Goal: Information Seeking & Learning: Learn about a topic

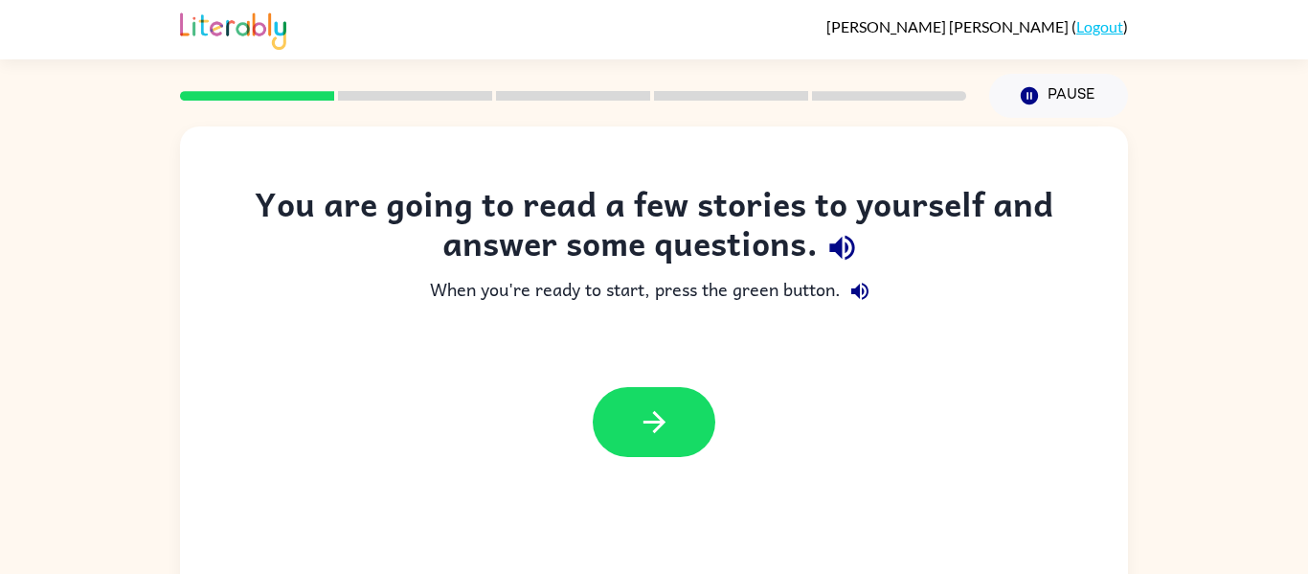
scroll to position [100, 0]
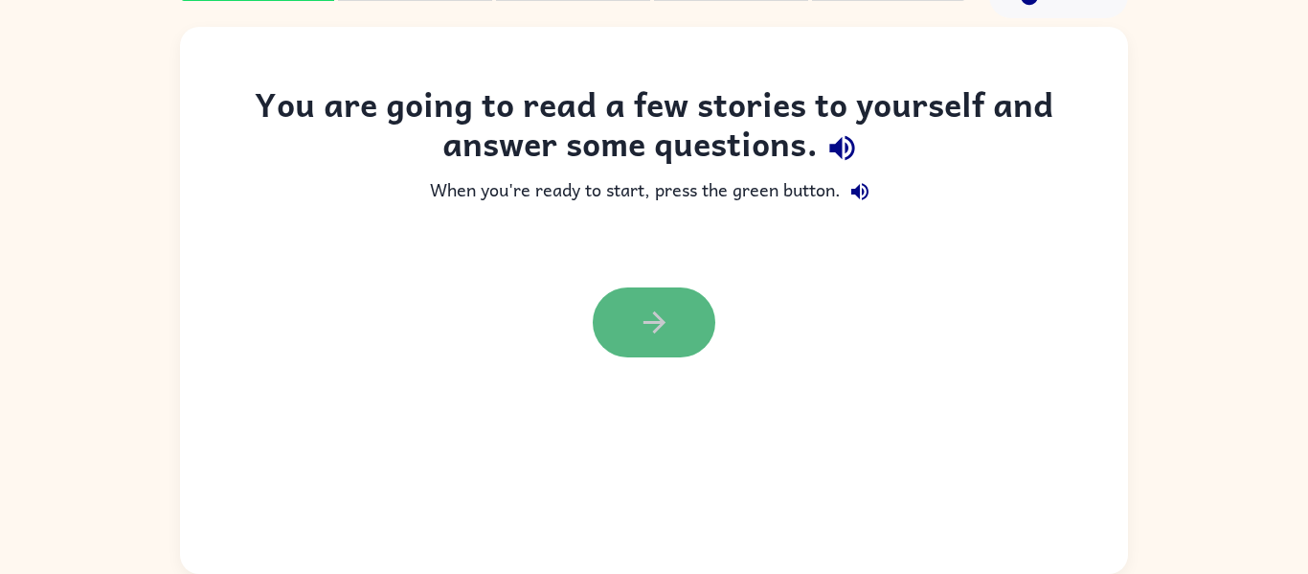
click at [672, 321] on button "button" at bounding box center [654, 322] width 123 height 70
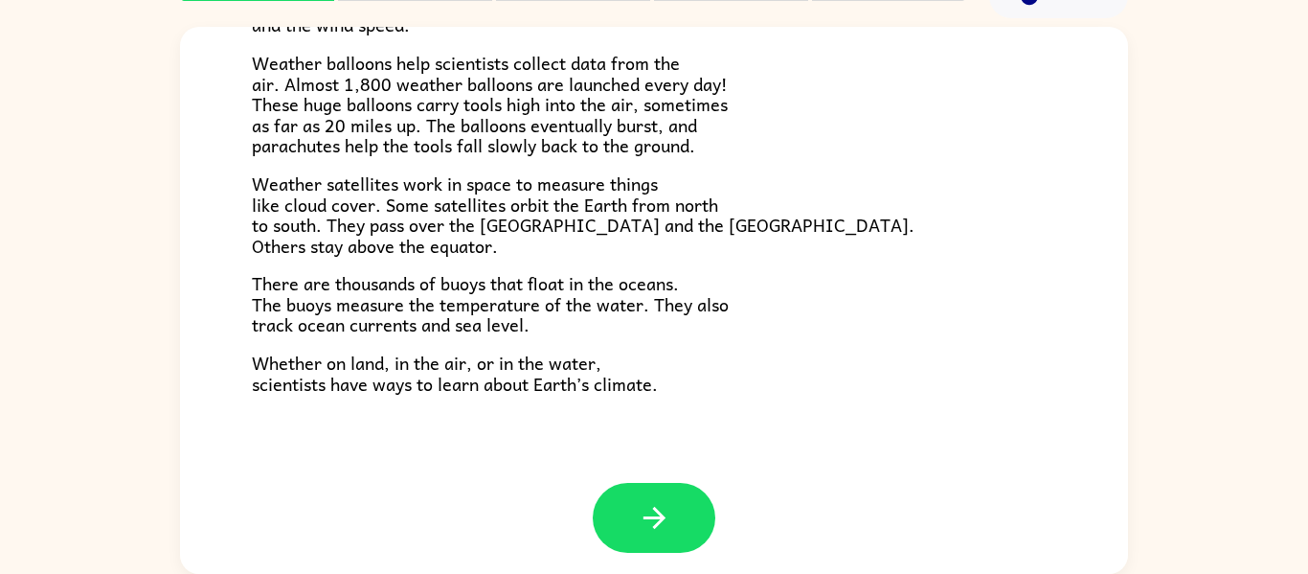
scroll to position [535, 0]
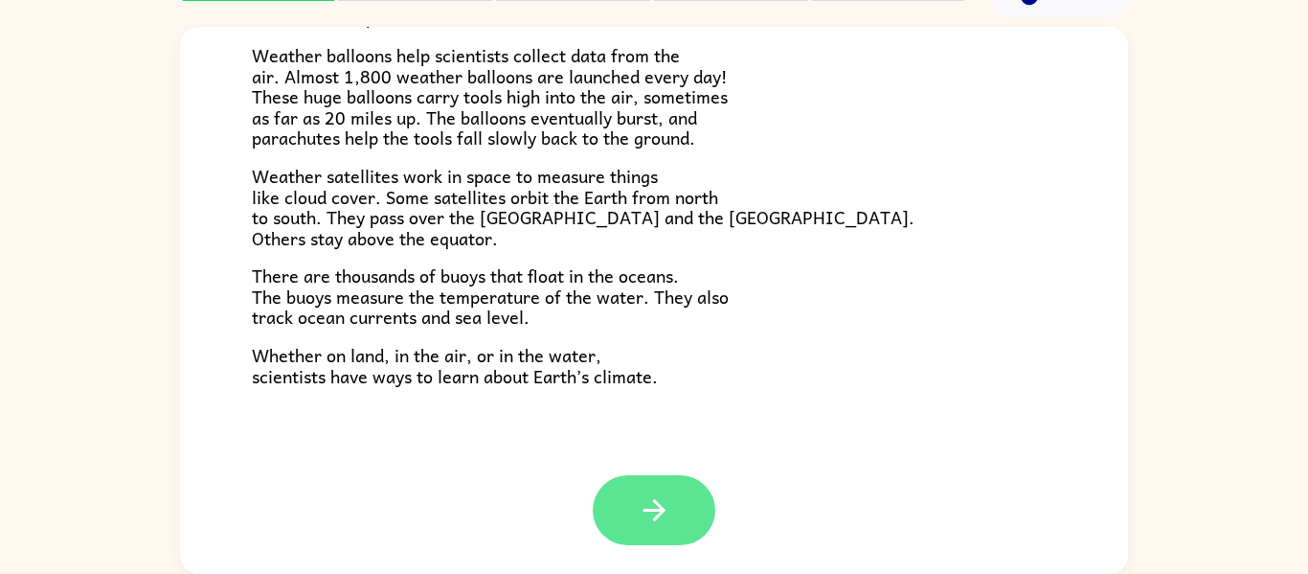
click at [655, 508] on icon "button" at bounding box center [655, 510] width 34 height 34
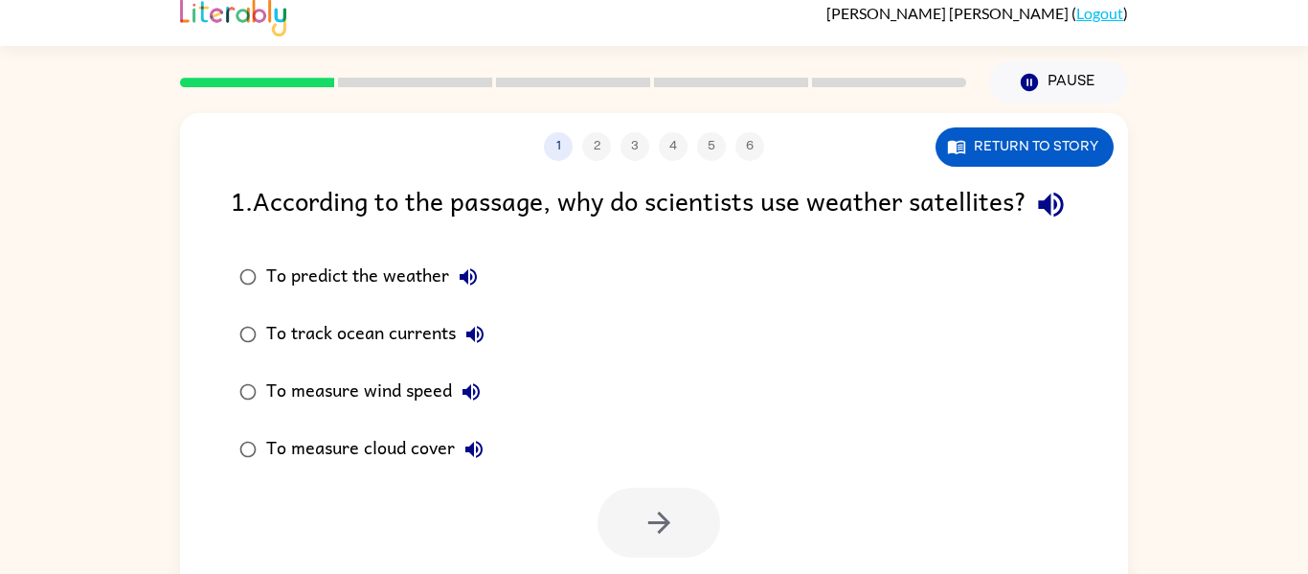
scroll to position [8, 0]
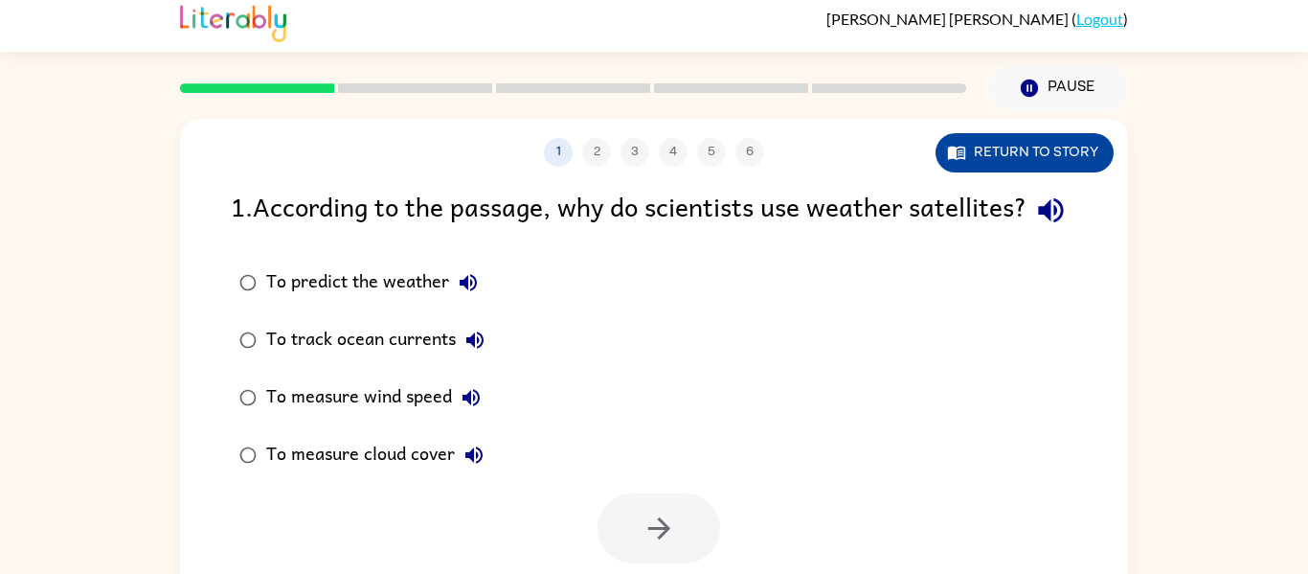
click at [947, 145] on icon "button" at bounding box center [956, 152] width 19 height 19
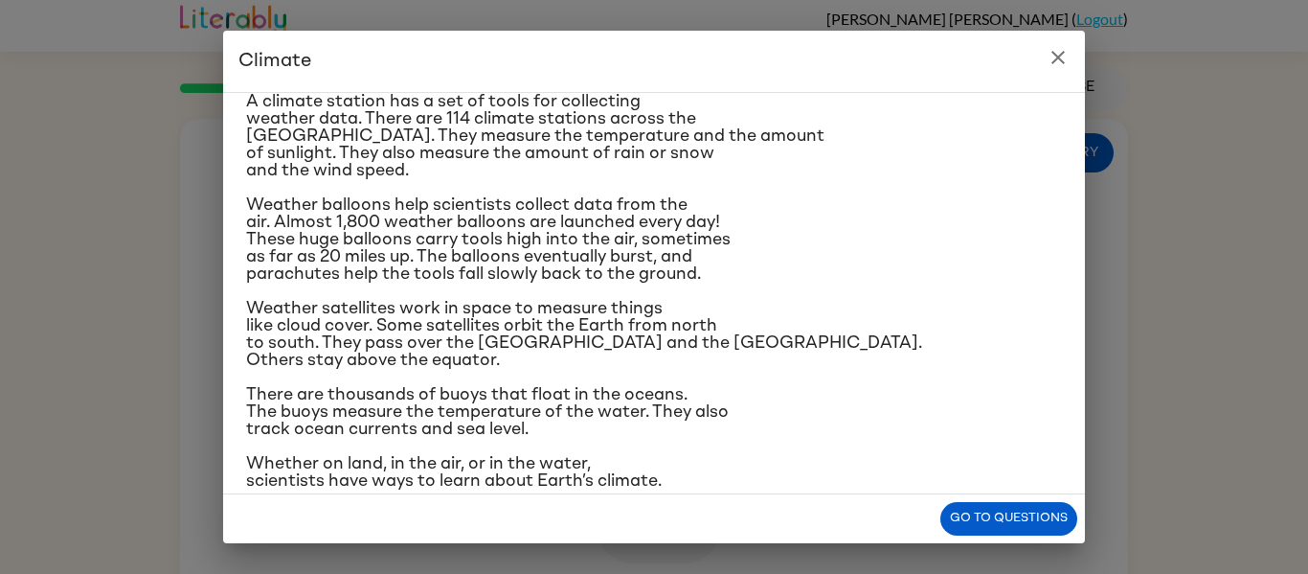
scroll to position [331, 0]
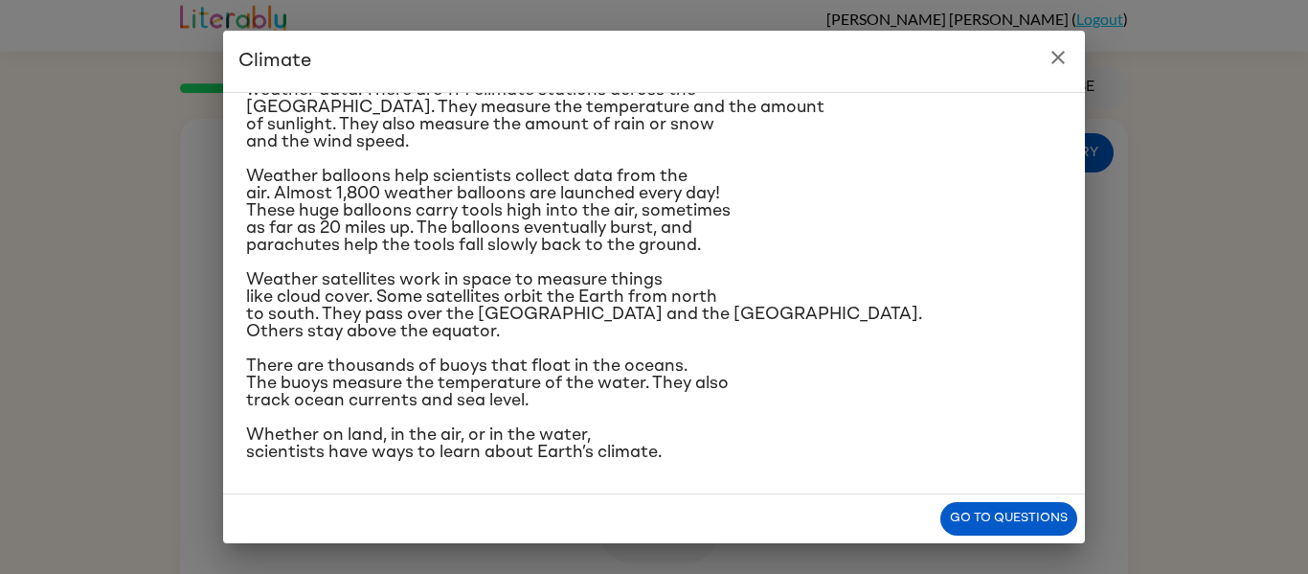
click at [1064, 52] on icon "close" at bounding box center [1058, 57] width 13 height 13
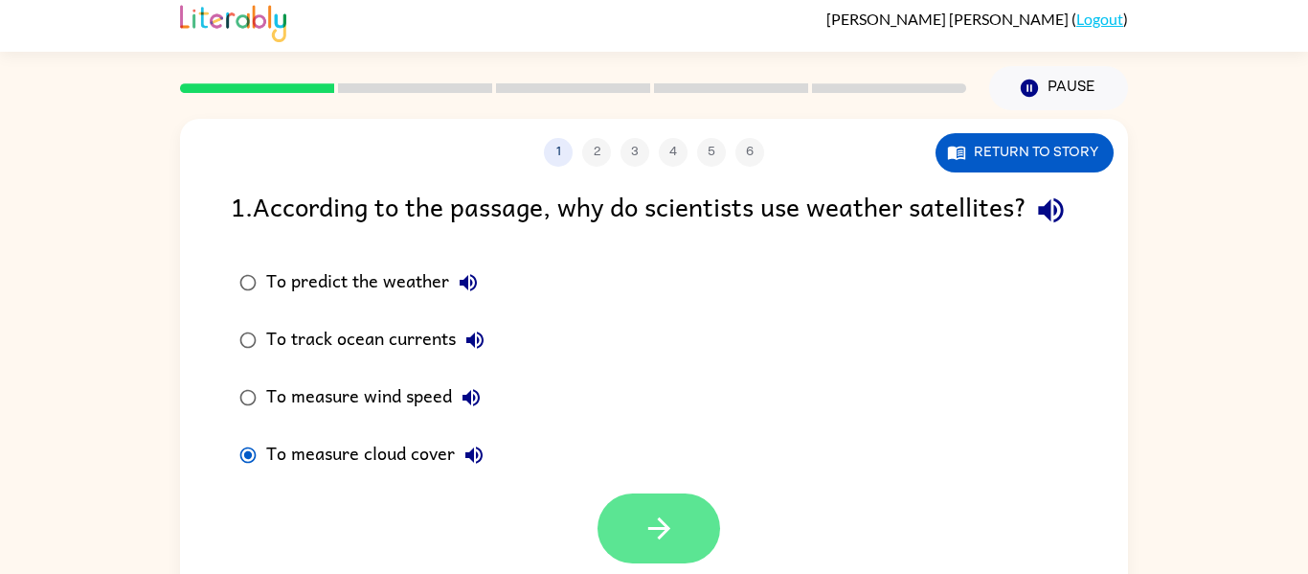
click at [620, 553] on button "button" at bounding box center [659, 528] width 123 height 70
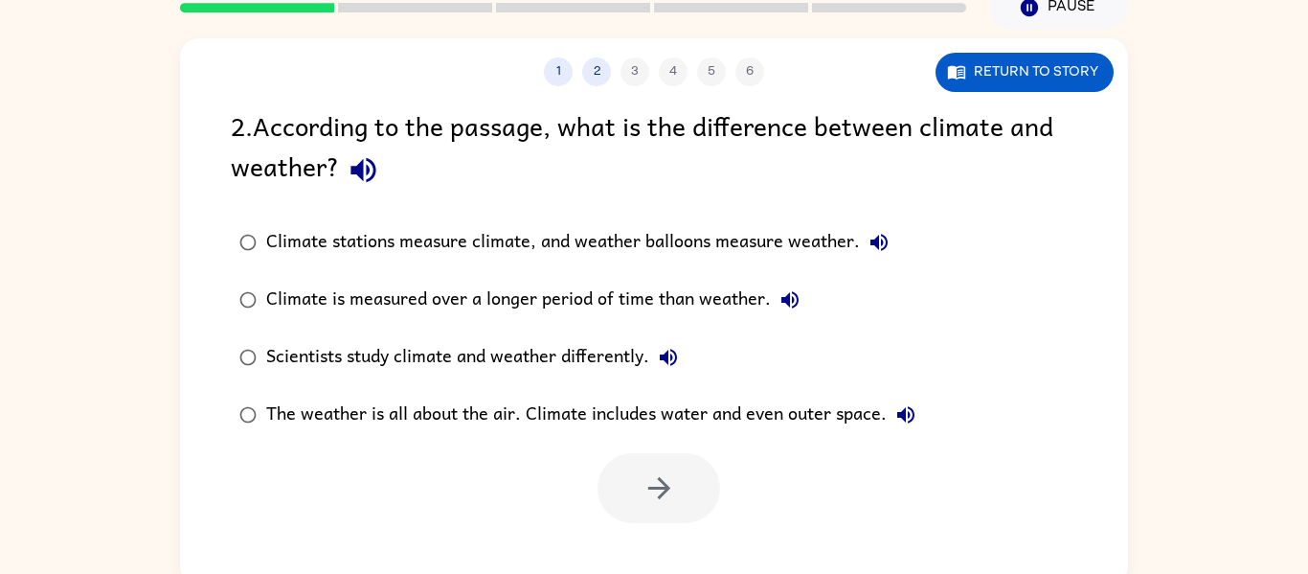
scroll to position [91, 0]
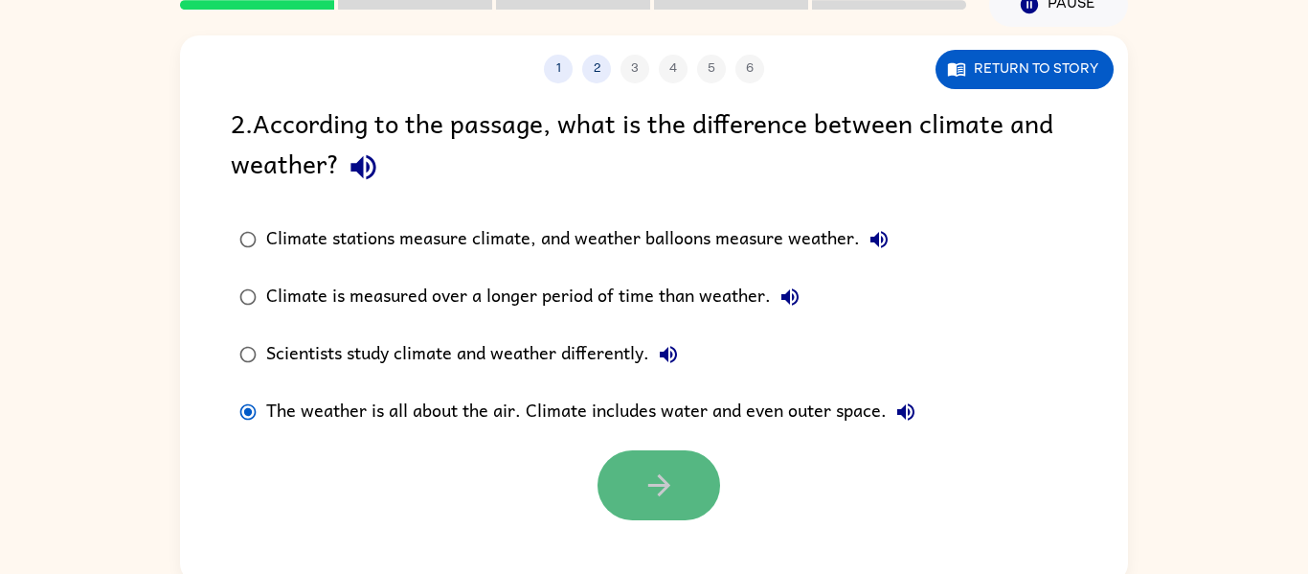
click at [647, 494] on icon "button" at bounding box center [660, 485] width 34 height 34
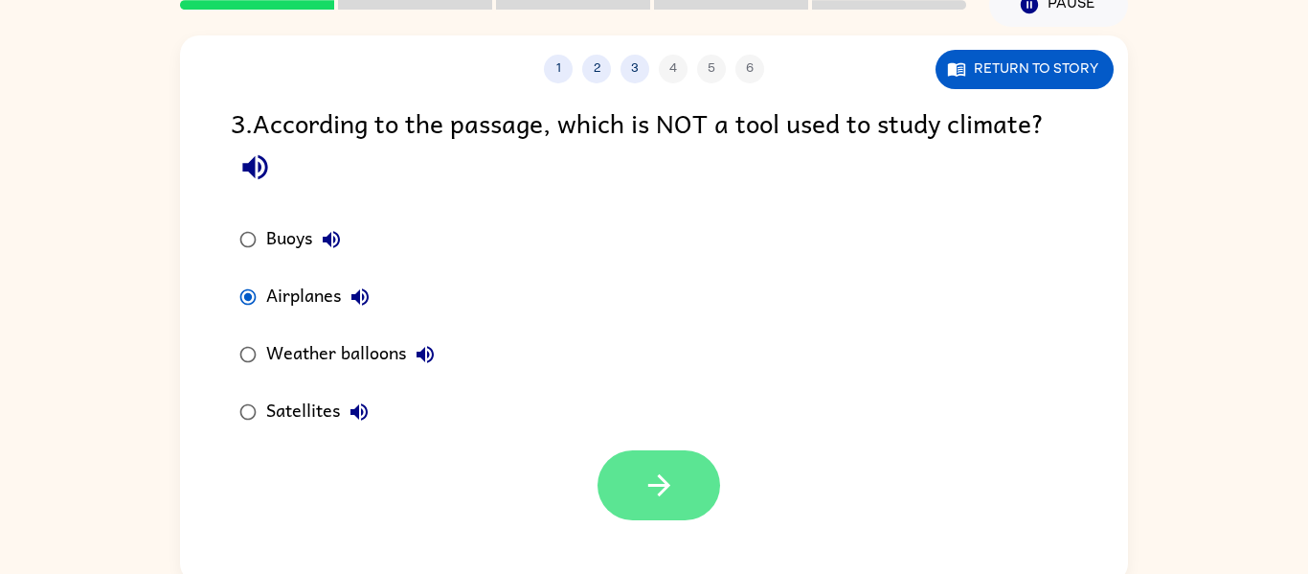
click at [634, 491] on button "button" at bounding box center [659, 485] width 123 height 70
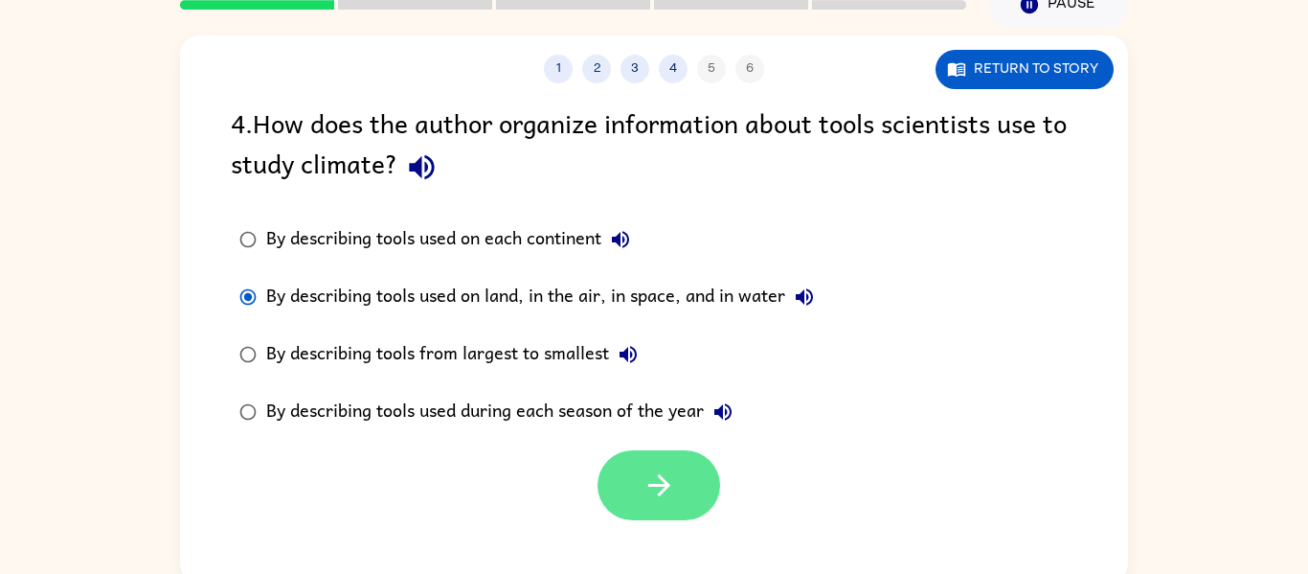
click at [653, 479] on icon "button" at bounding box center [660, 485] width 34 height 34
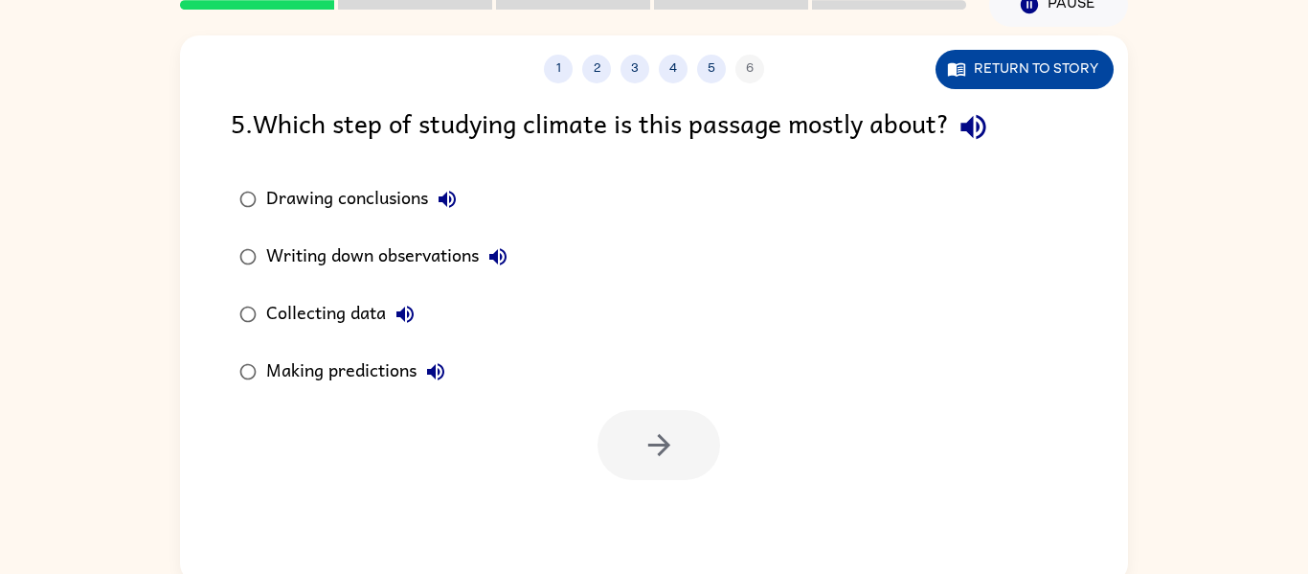
click at [966, 61] on icon "button" at bounding box center [956, 68] width 19 height 19
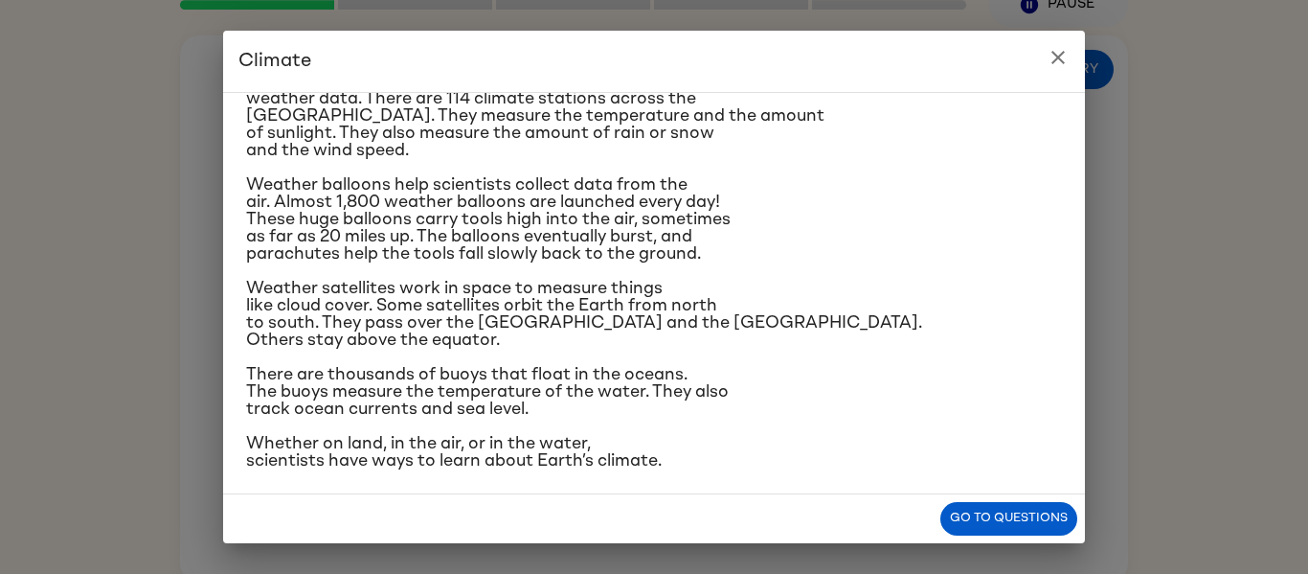
scroll to position [331, 0]
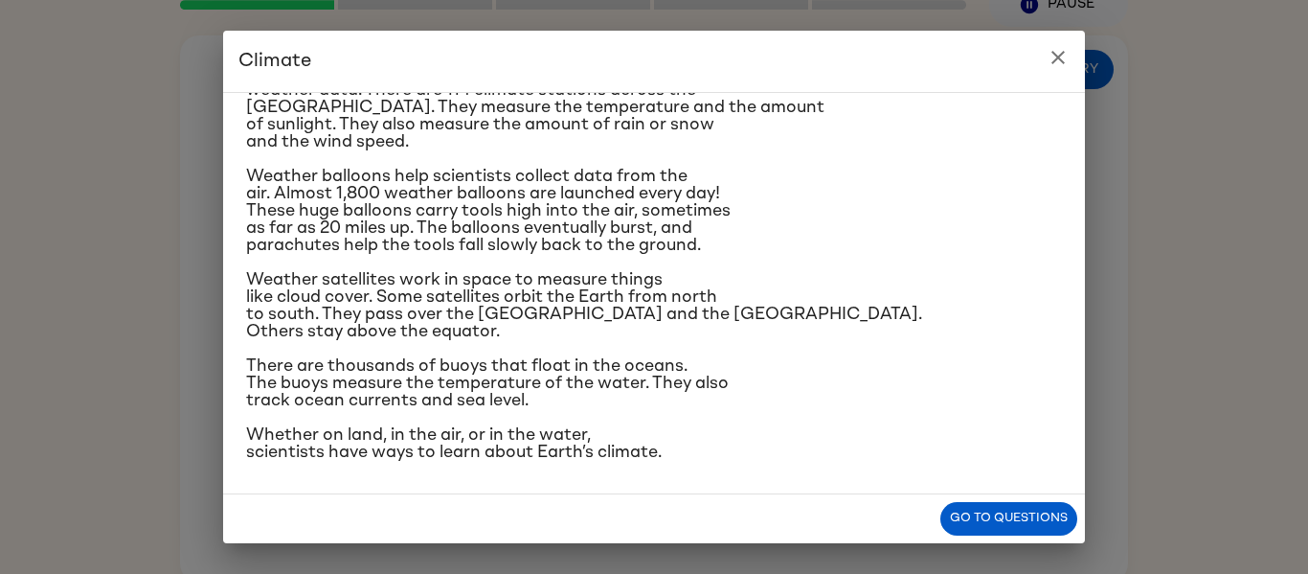
click at [1058, 61] on icon "close" at bounding box center [1058, 57] width 23 height 23
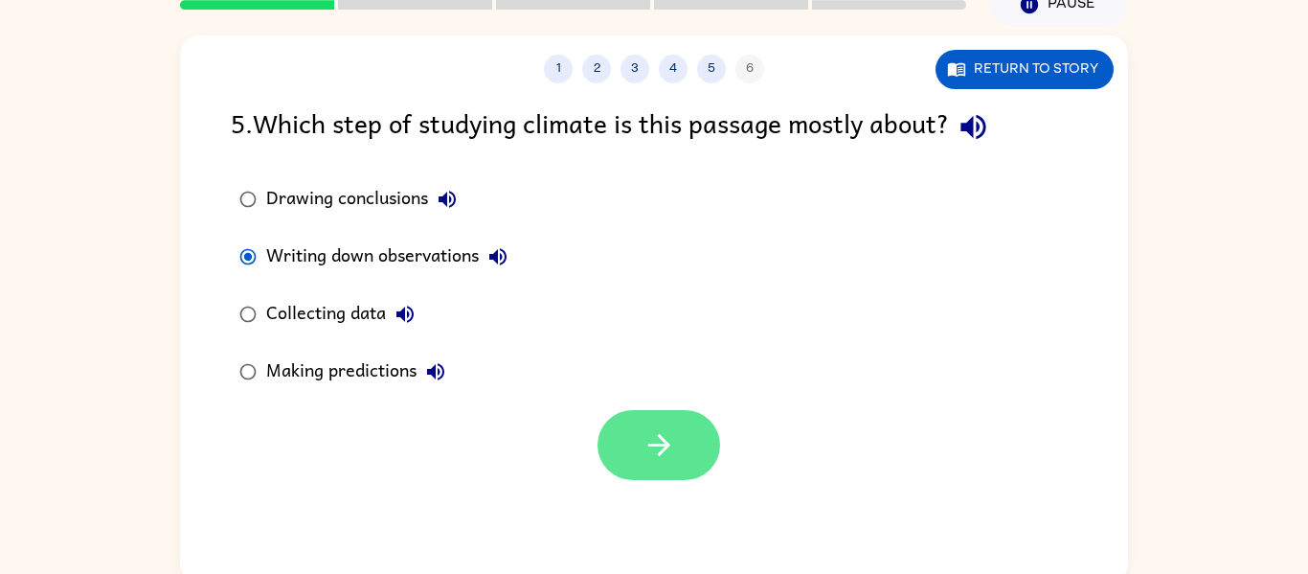
click at [655, 462] on button "button" at bounding box center [659, 445] width 123 height 70
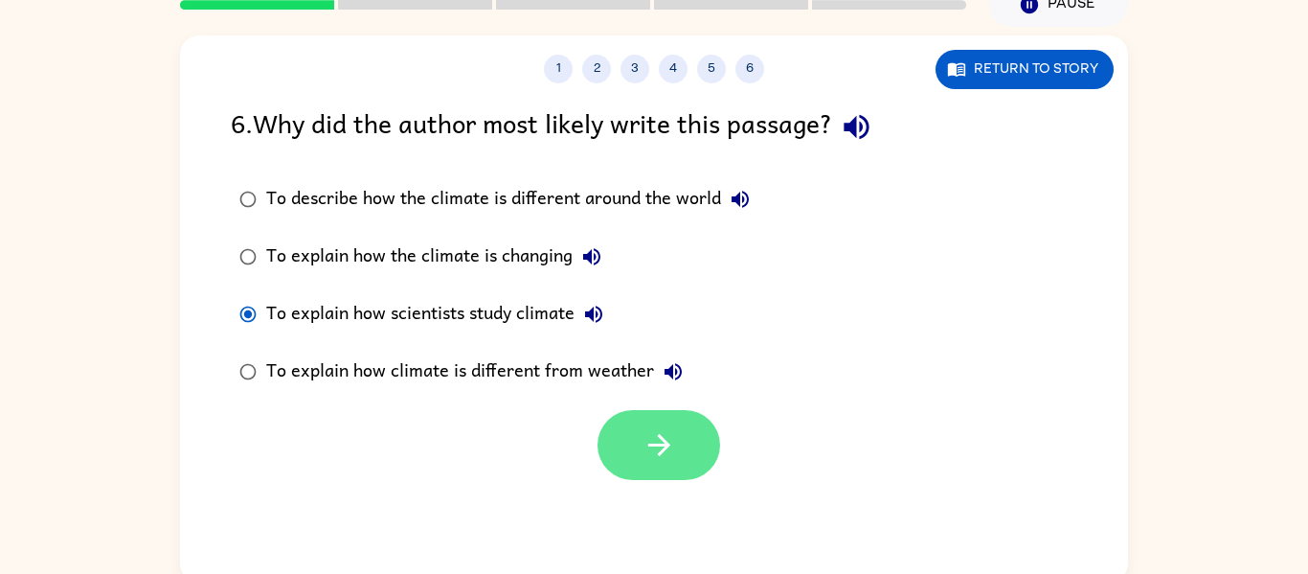
click at [627, 442] on button "button" at bounding box center [659, 445] width 123 height 70
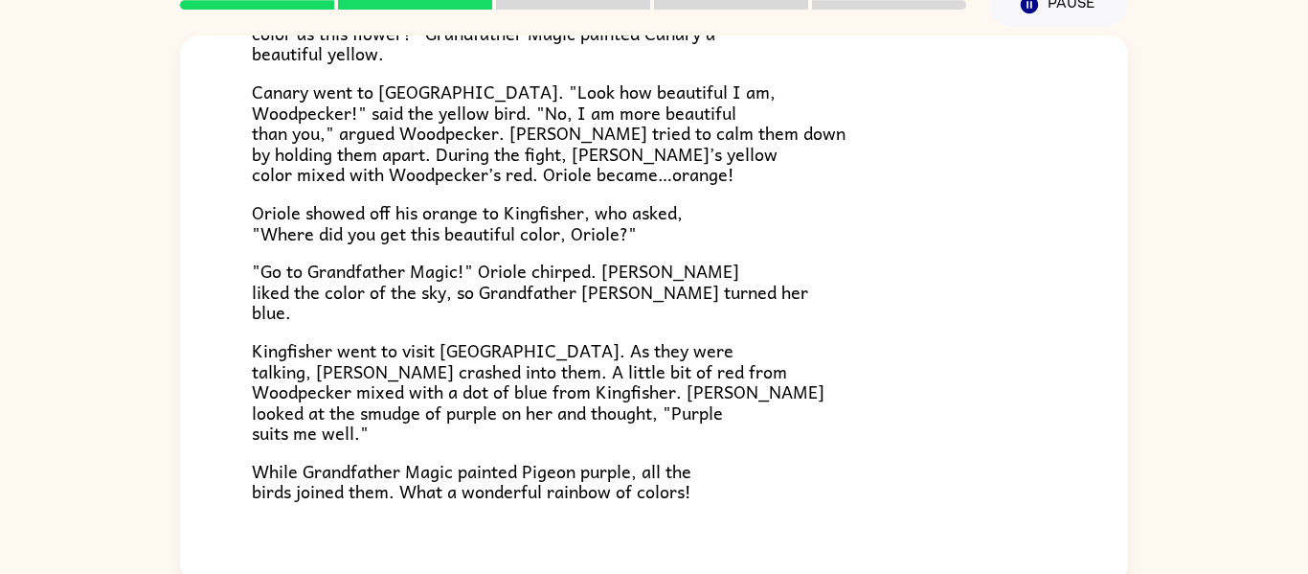
scroll to position [494, 0]
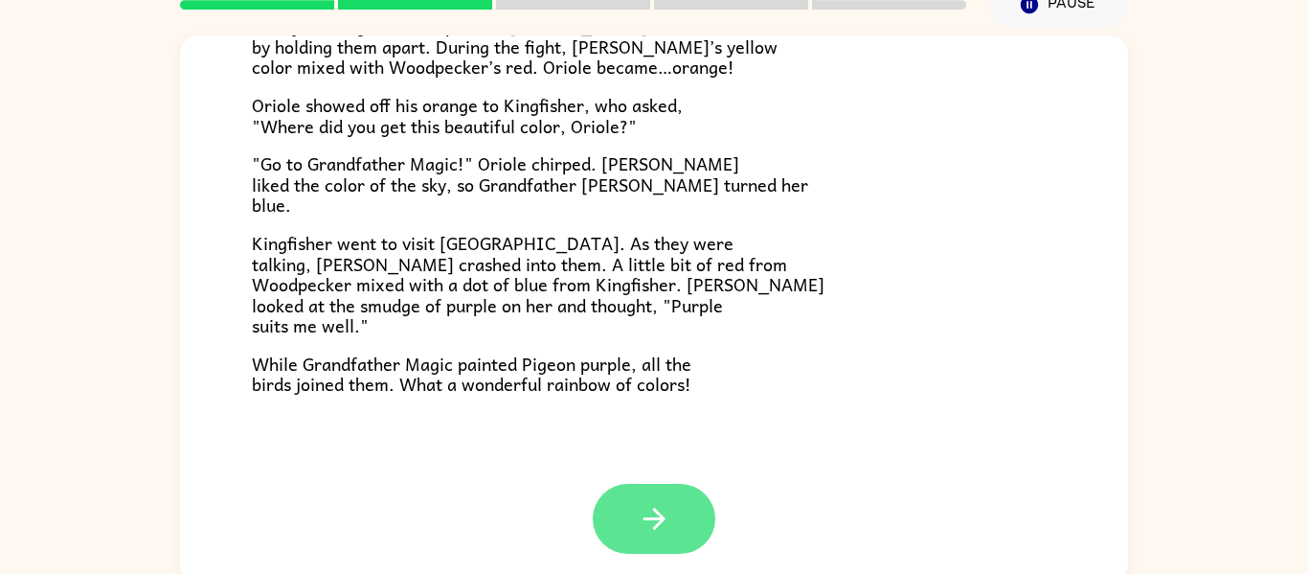
click at [648, 512] on icon "button" at bounding box center [655, 519] width 34 height 34
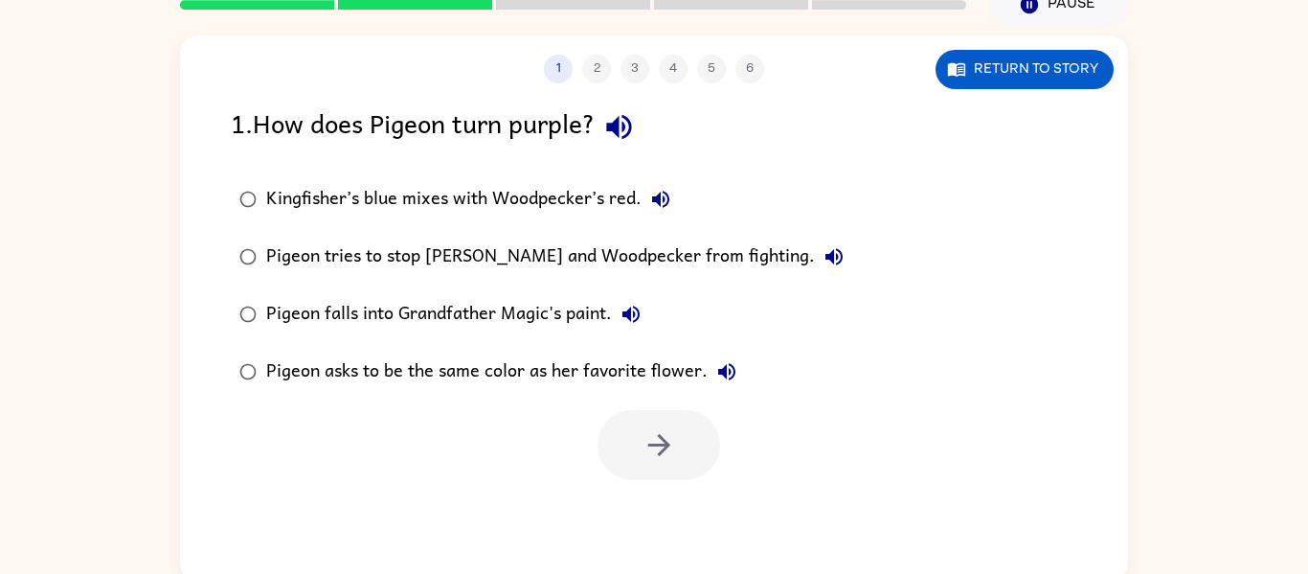
scroll to position [0, 0]
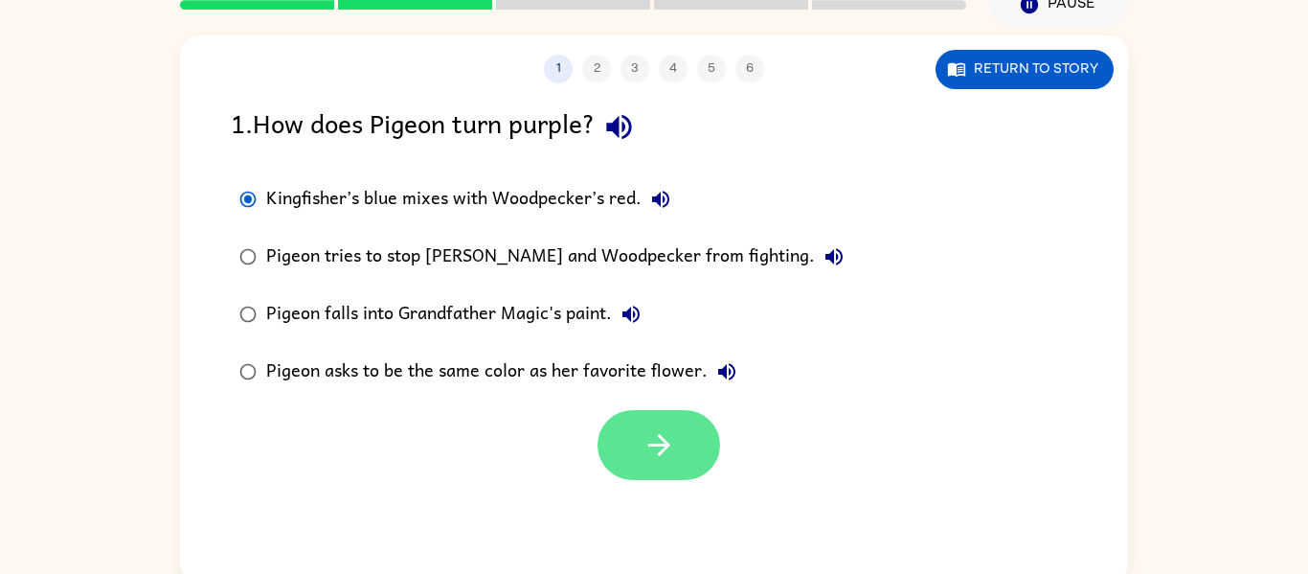
click at [657, 428] on icon "button" at bounding box center [660, 445] width 34 height 34
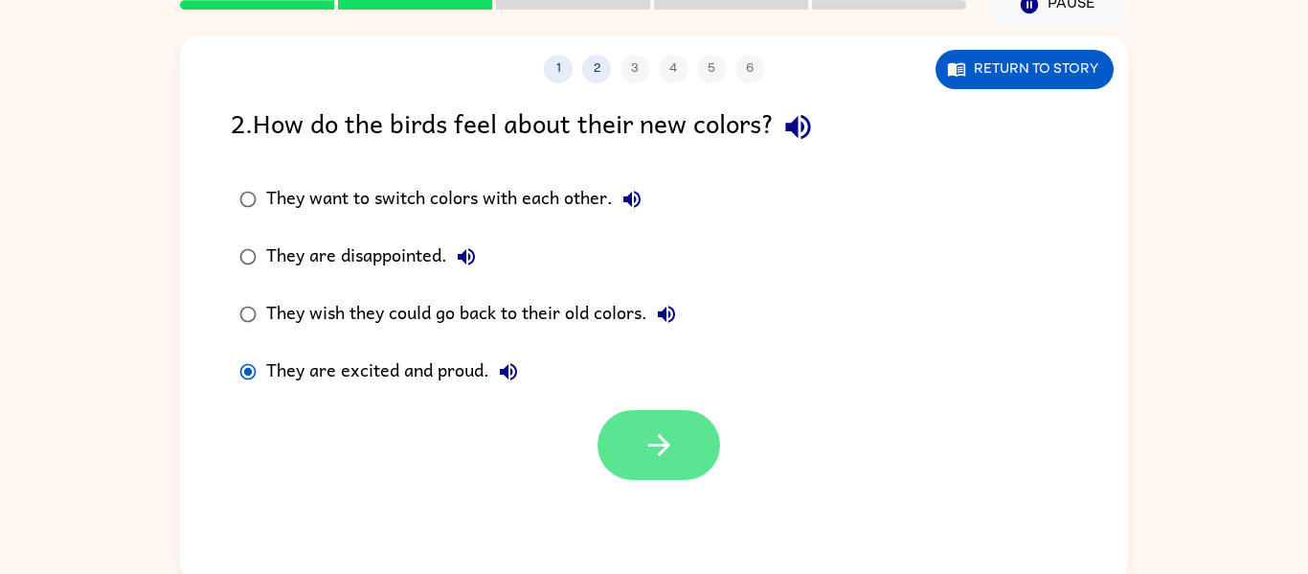
click at [674, 450] on icon "button" at bounding box center [660, 445] width 34 height 34
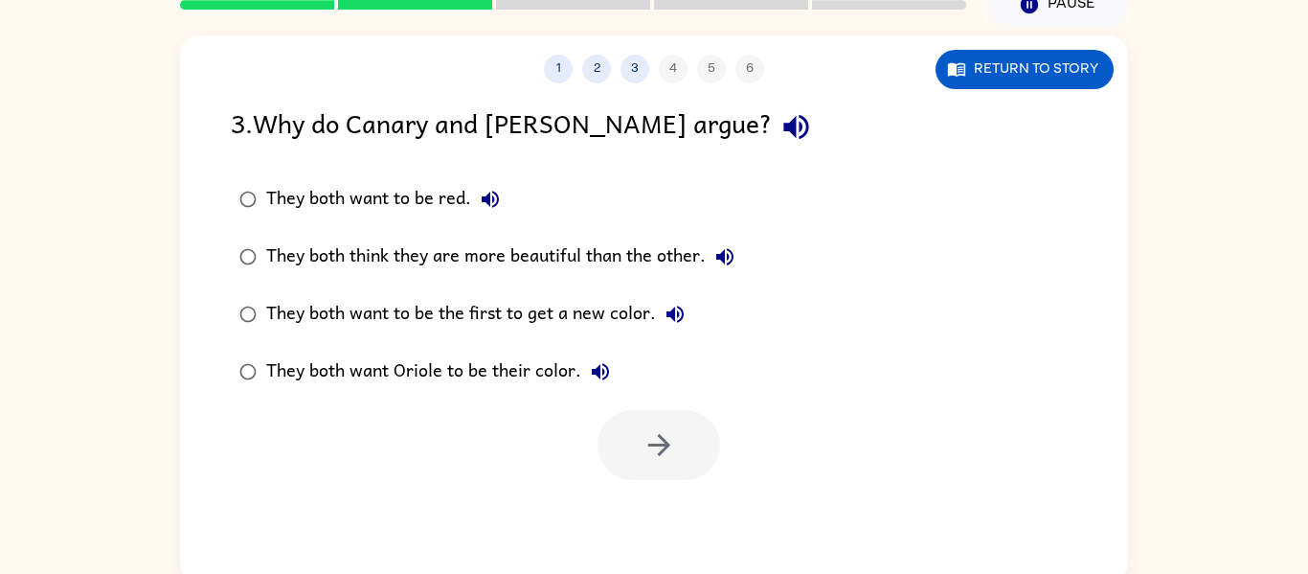
click at [268, 247] on div "They both think they are more beautiful than the other." at bounding box center [505, 257] width 478 height 38
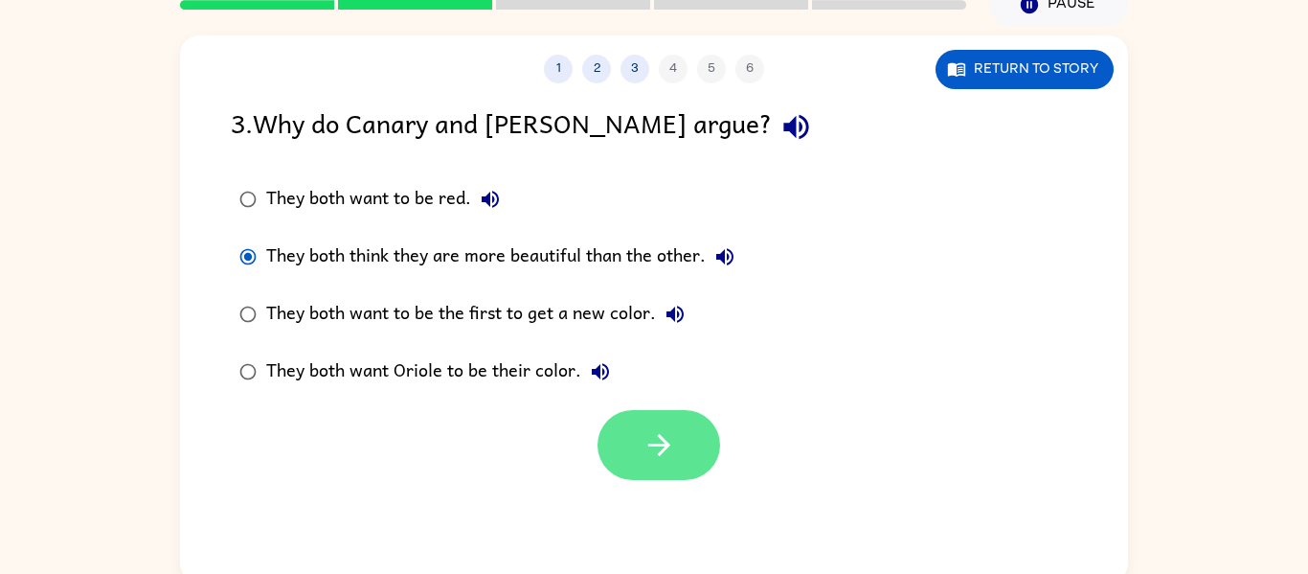
click at [624, 445] on button "button" at bounding box center [659, 445] width 123 height 70
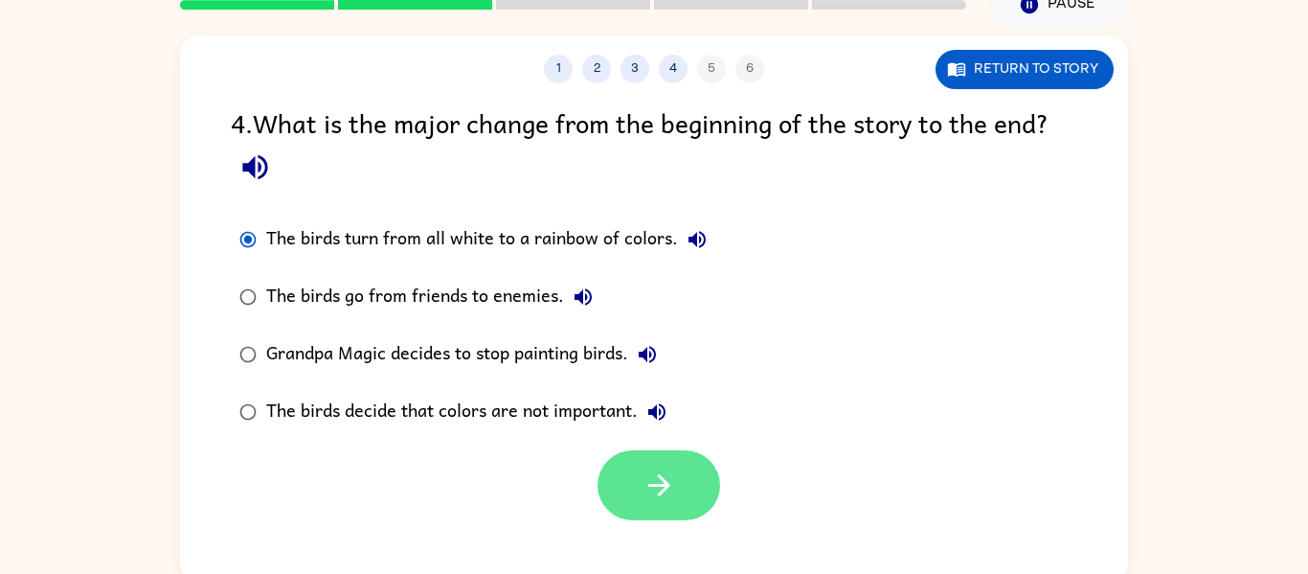
click at [631, 488] on button "button" at bounding box center [659, 485] width 123 height 70
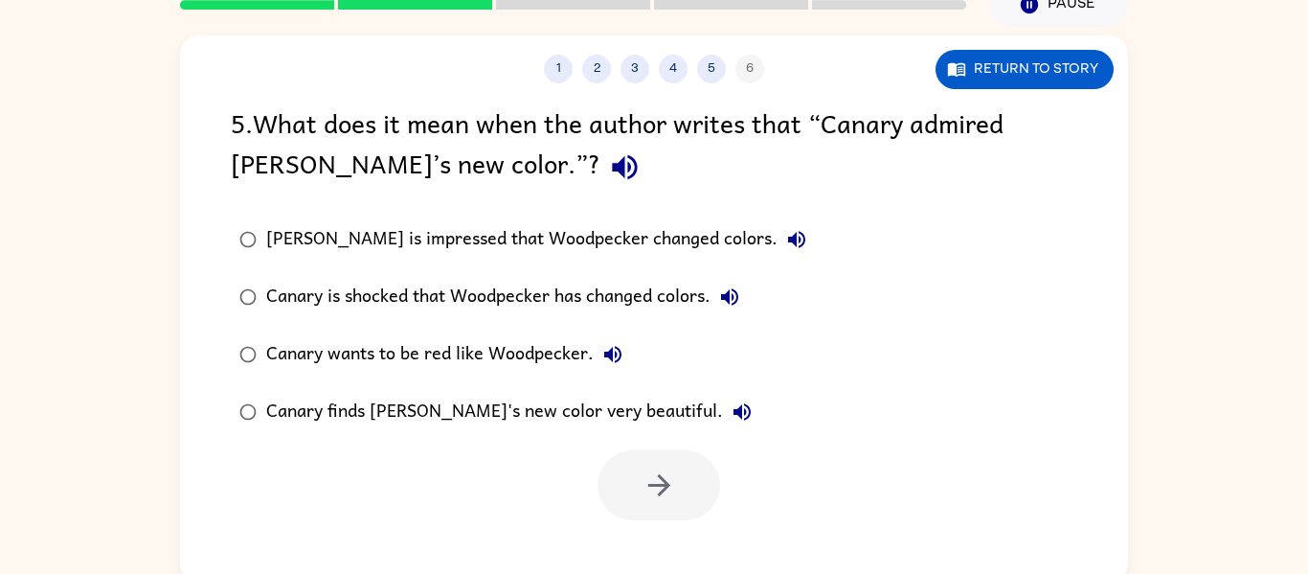
click at [333, 414] on div "Canary finds [PERSON_NAME]'s new color very beautiful." at bounding box center [513, 412] width 495 height 38
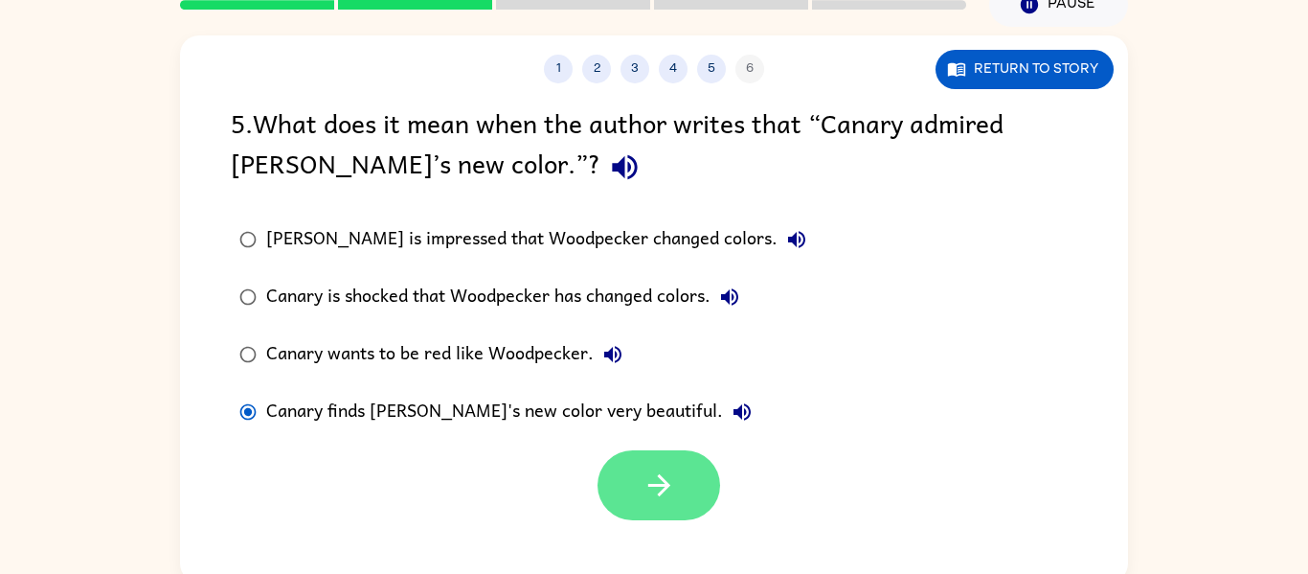
click at [622, 494] on button "button" at bounding box center [659, 485] width 123 height 70
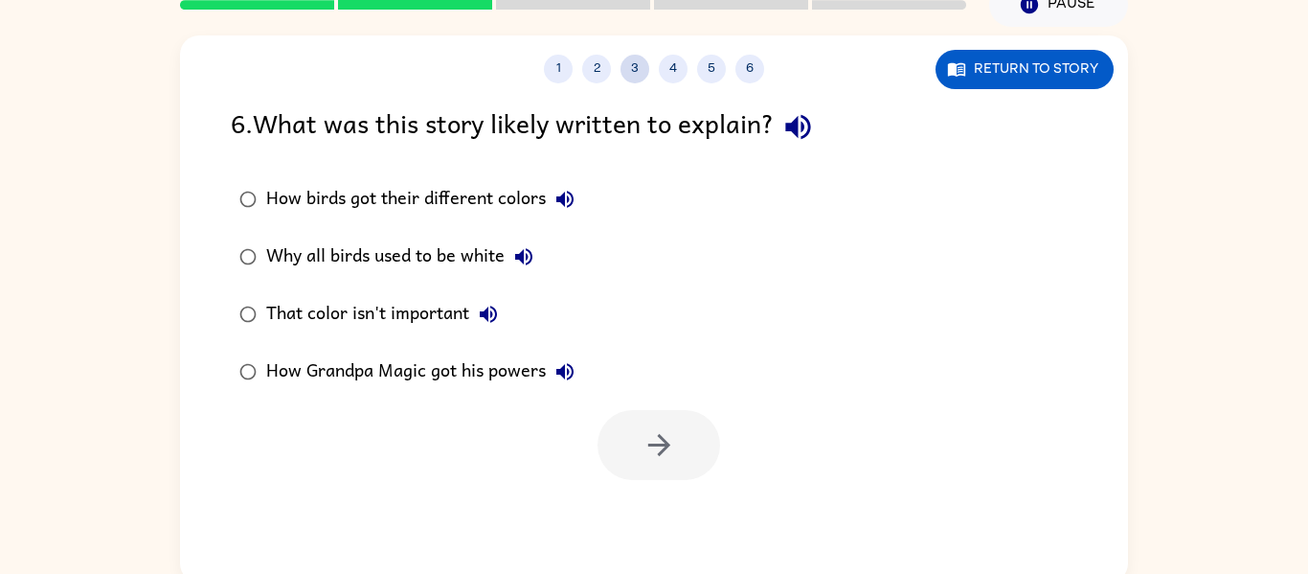
click at [635, 76] on button "3" at bounding box center [635, 69] width 29 height 29
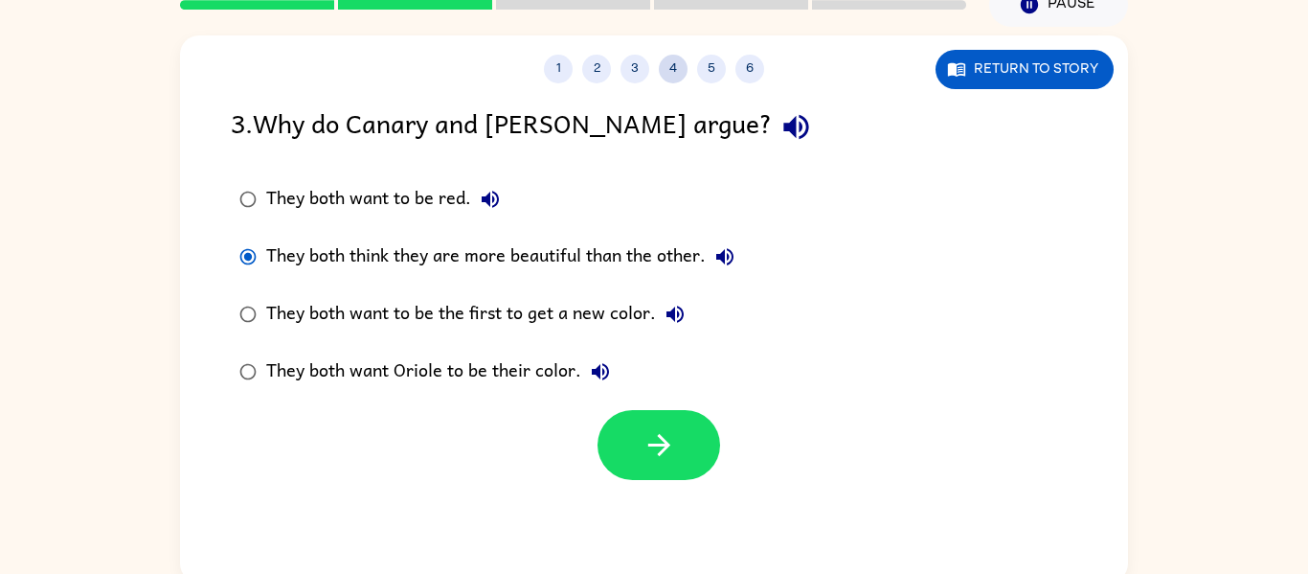
click at [661, 66] on button "4" at bounding box center [673, 69] width 29 height 29
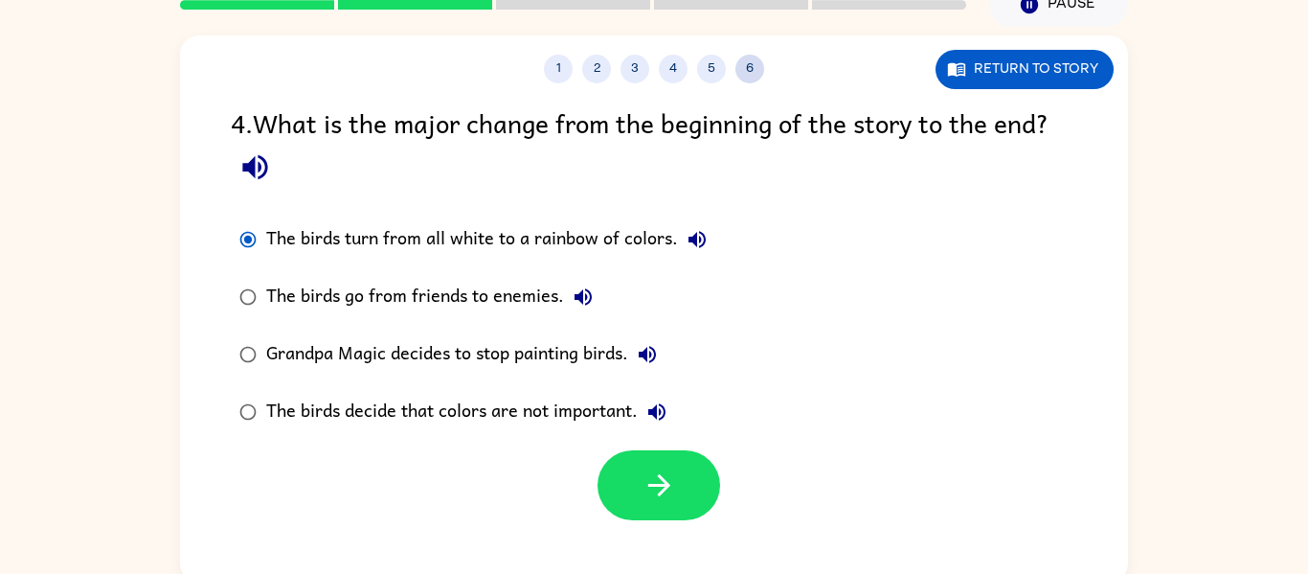
click at [759, 72] on button "6" at bounding box center [750, 69] width 29 height 29
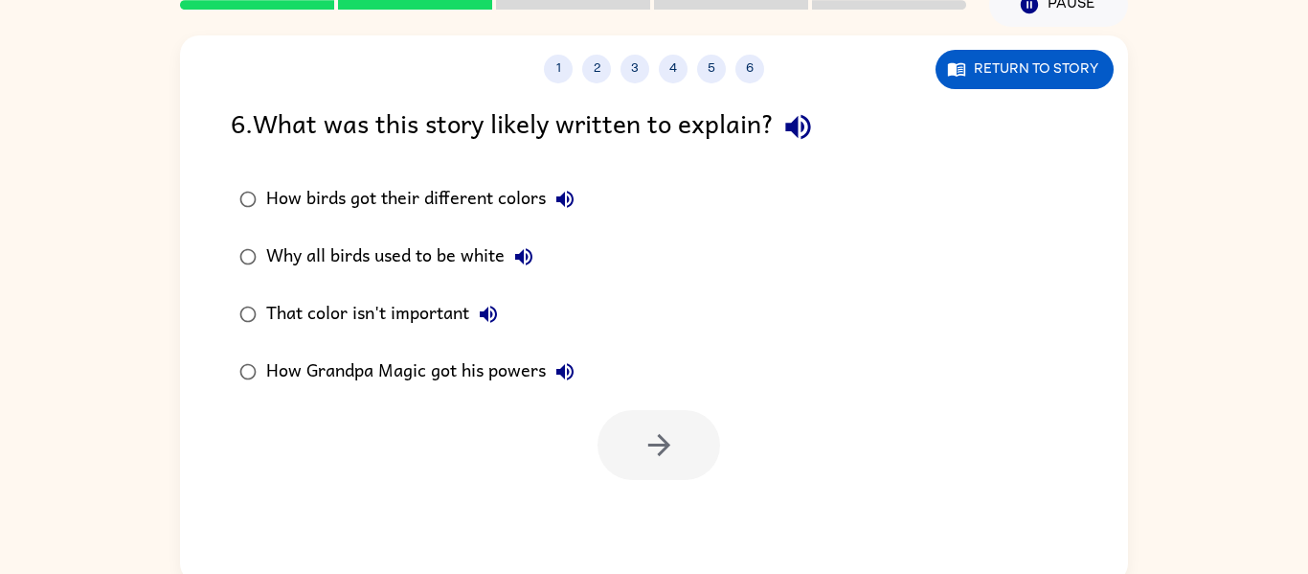
click at [370, 306] on div "That color isn't important" at bounding box center [386, 314] width 241 height 38
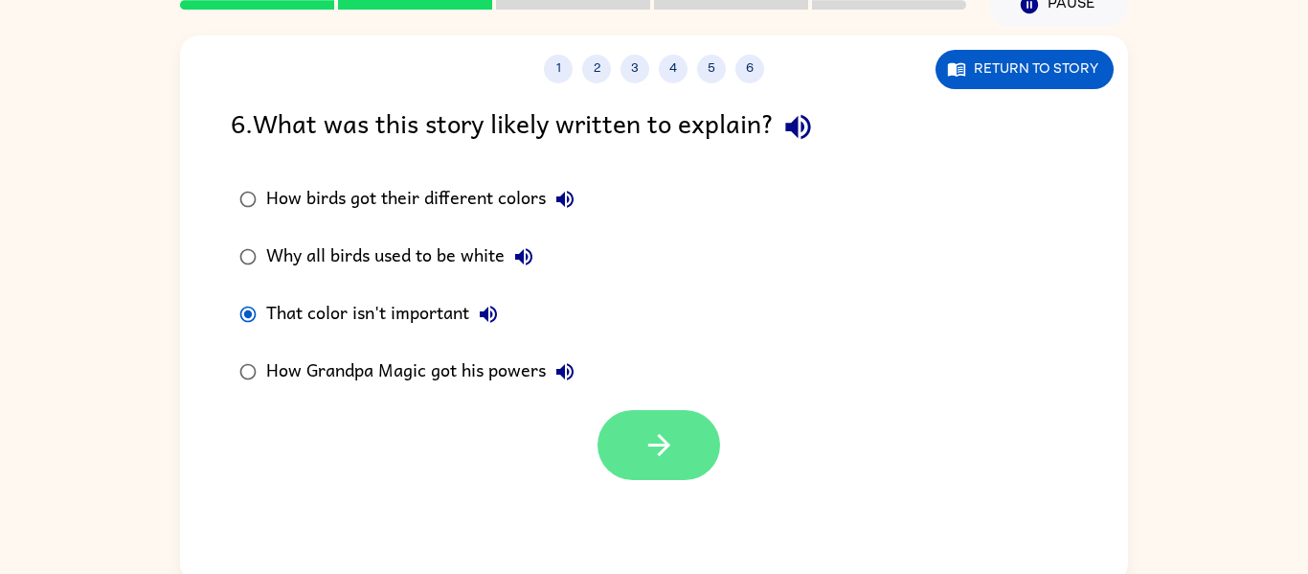
click at [634, 448] on button "button" at bounding box center [659, 445] width 123 height 70
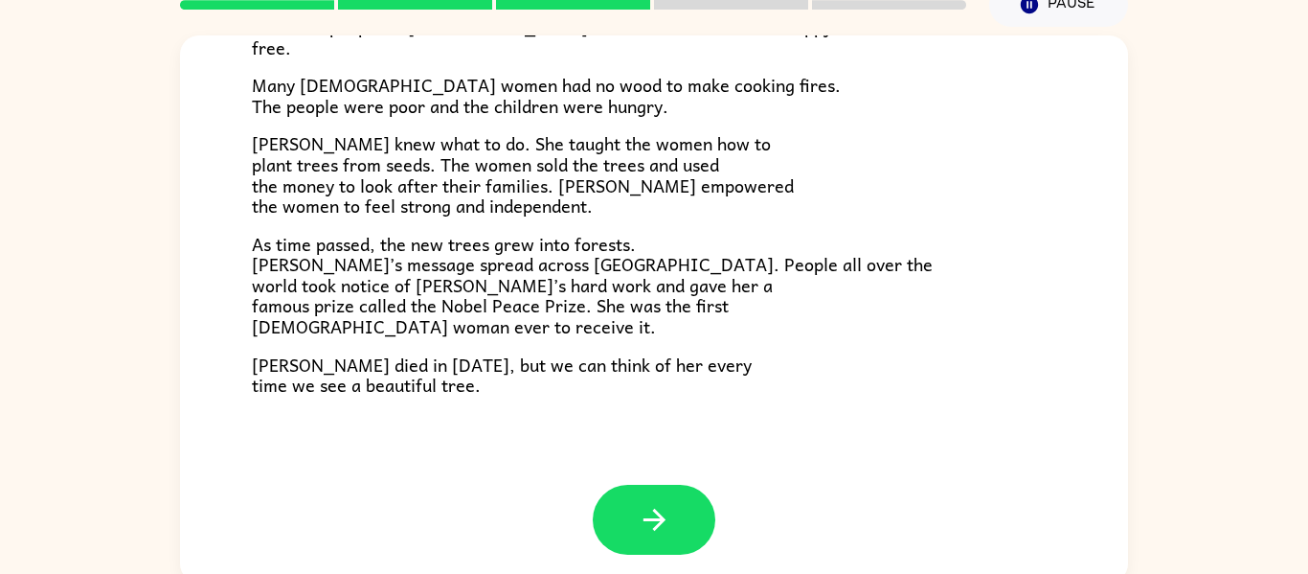
scroll to position [539, 0]
click at [626, 512] on button "button" at bounding box center [654, 519] width 123 height 70
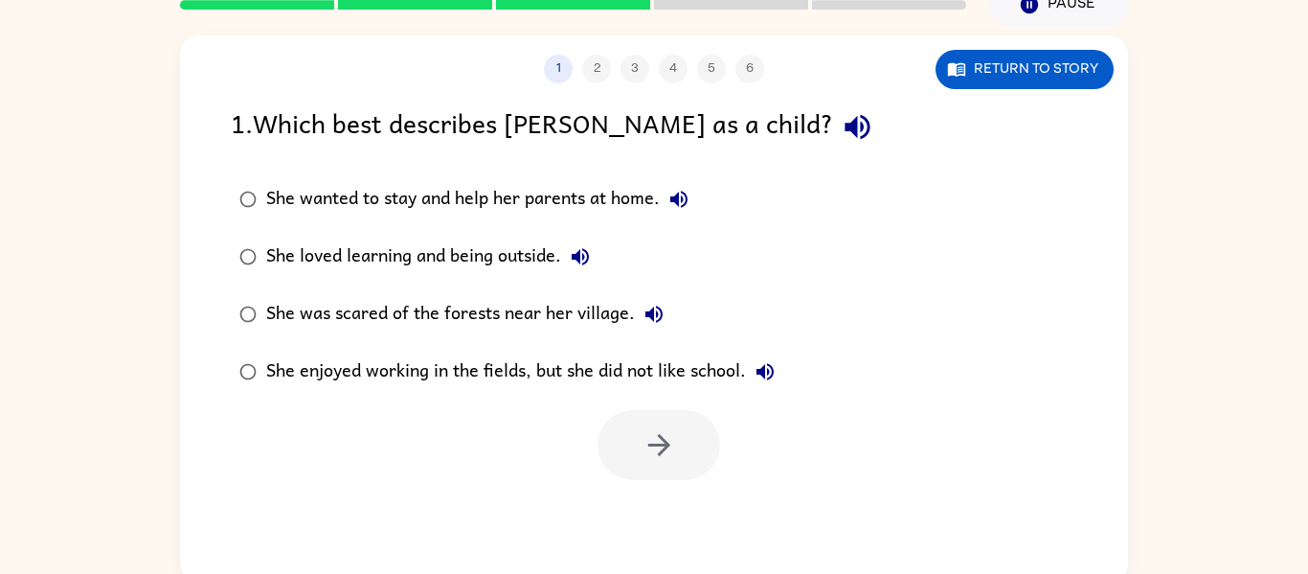
scroll to position [0, 0]
click at [1033, 68] on button "Return to story" at bounding box center [1025, 69] width 178 height 39
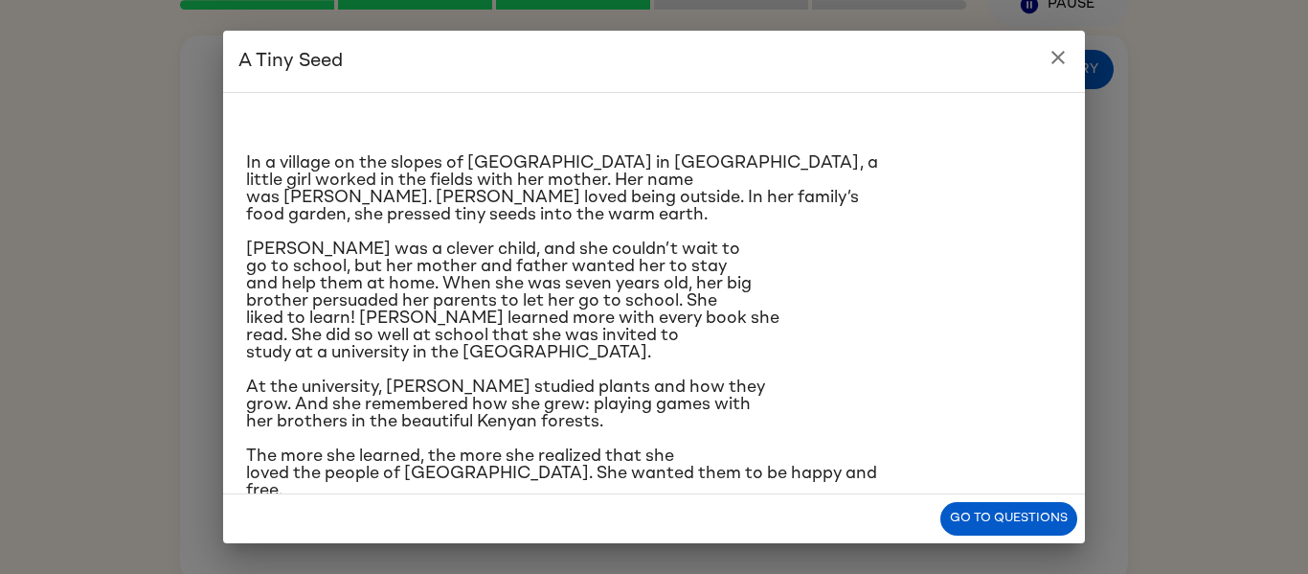
click at [1053, 57] on icon "close" at bounding box center [1058, 57] width 23 height 23
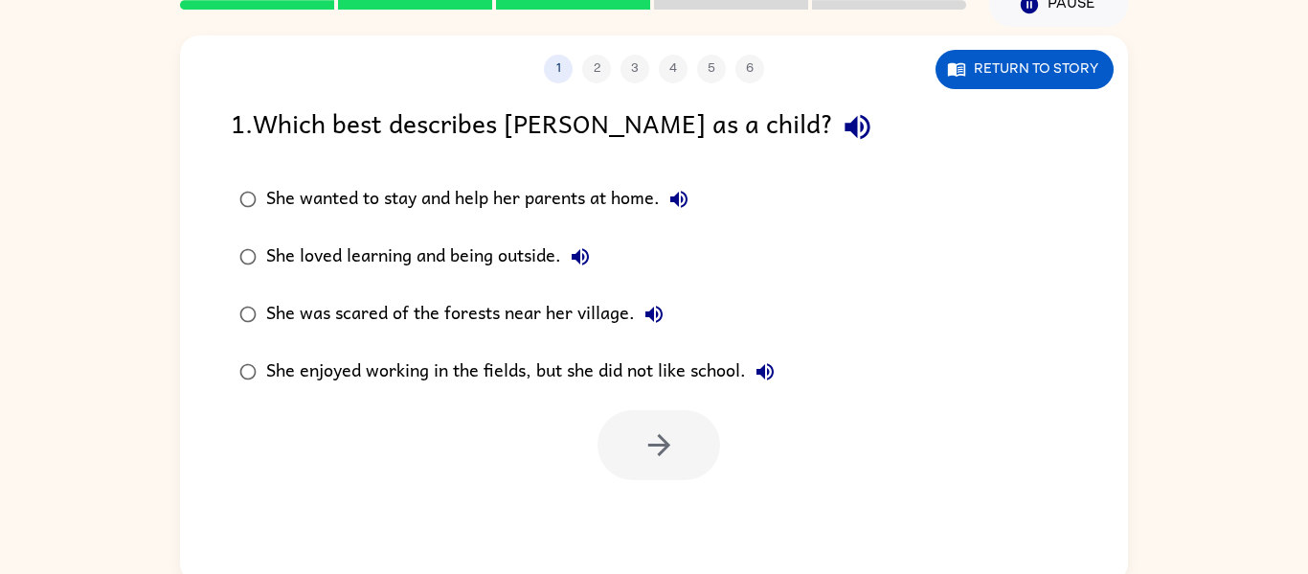
click at [489, 258] on div "She loved learning and being outside." at bounding box center [432, 257] width 333 height 38
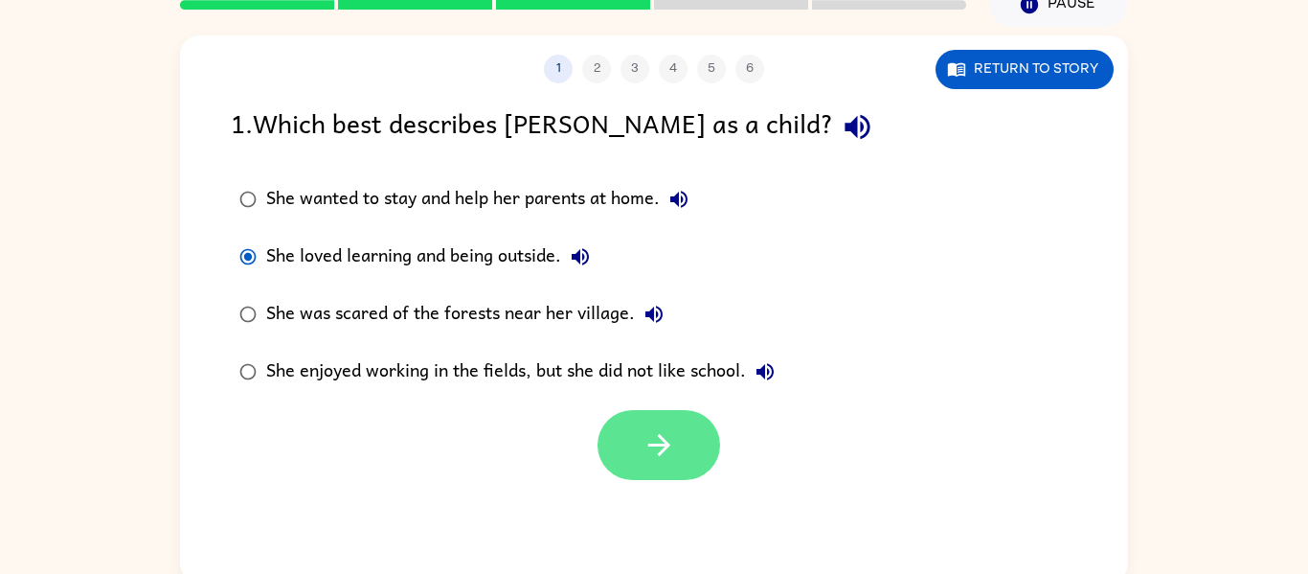
click at [643, 465] on button "button" at bounding box center [659, 445] width 123 height 70
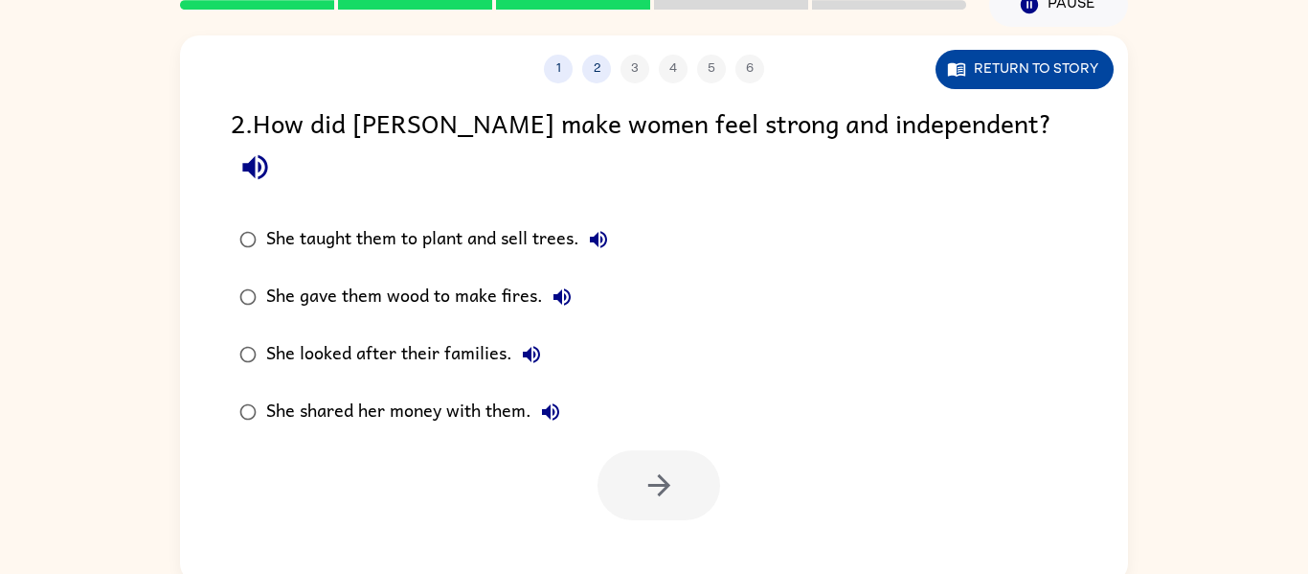
click at [961, 68] on icon "button" at bounding box center [956, 68] width 19 height 19
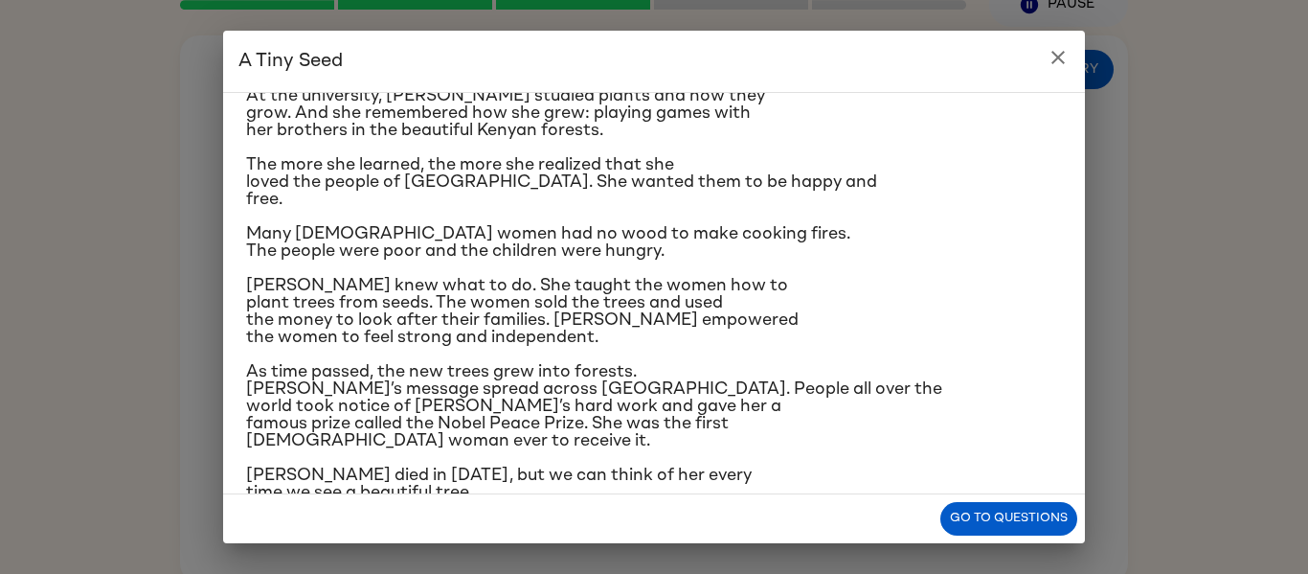
scroll to position [286, 0]
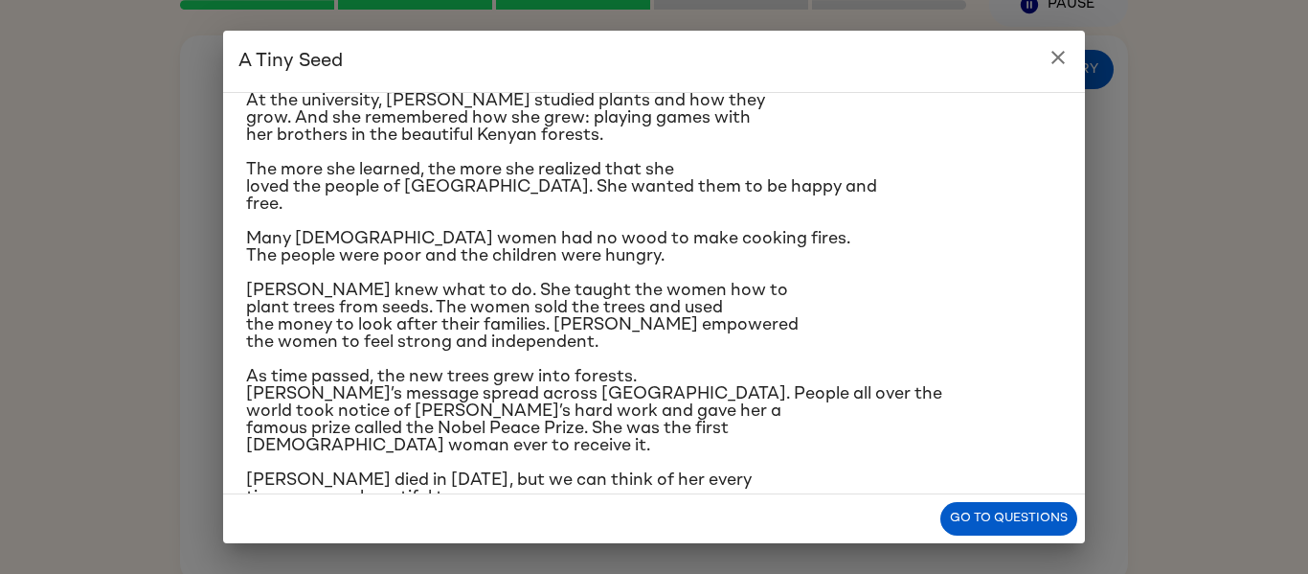
click at [1049, 61] on icon "close" at bounding box center [1058, 57] width 23 height 23
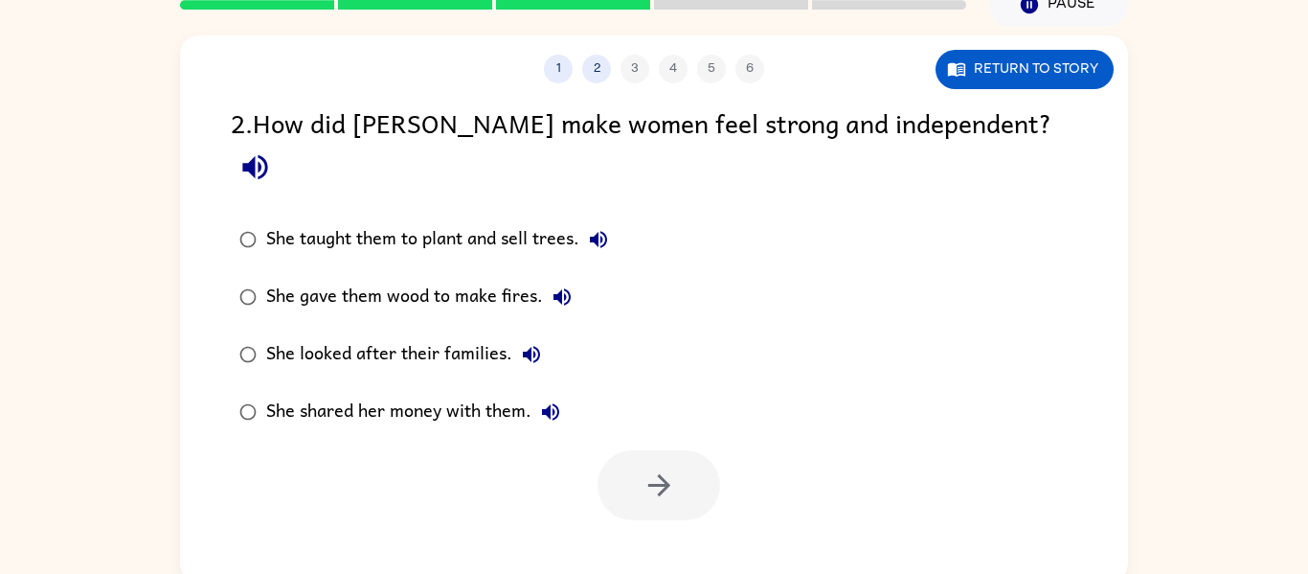
click at [397, 220] on div "She taught them to plant and sell trees." at bounding box center [442, 239] width 352 height 38
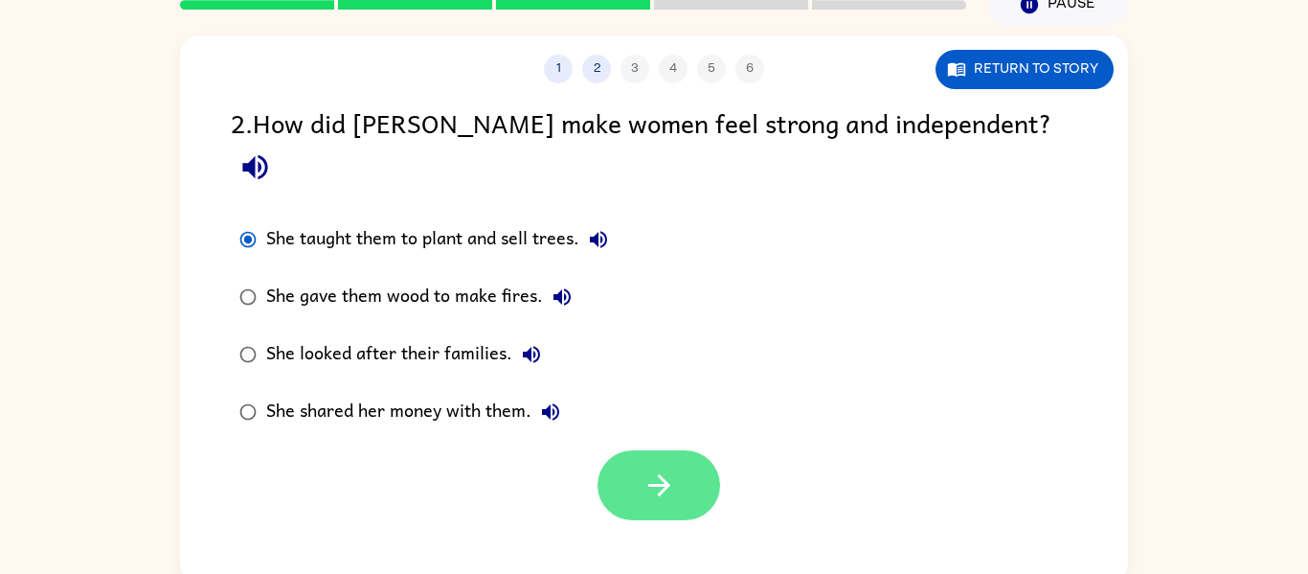
click at [667, 474] on icon "button" at bounding box center [659, 485] width 22 height 22
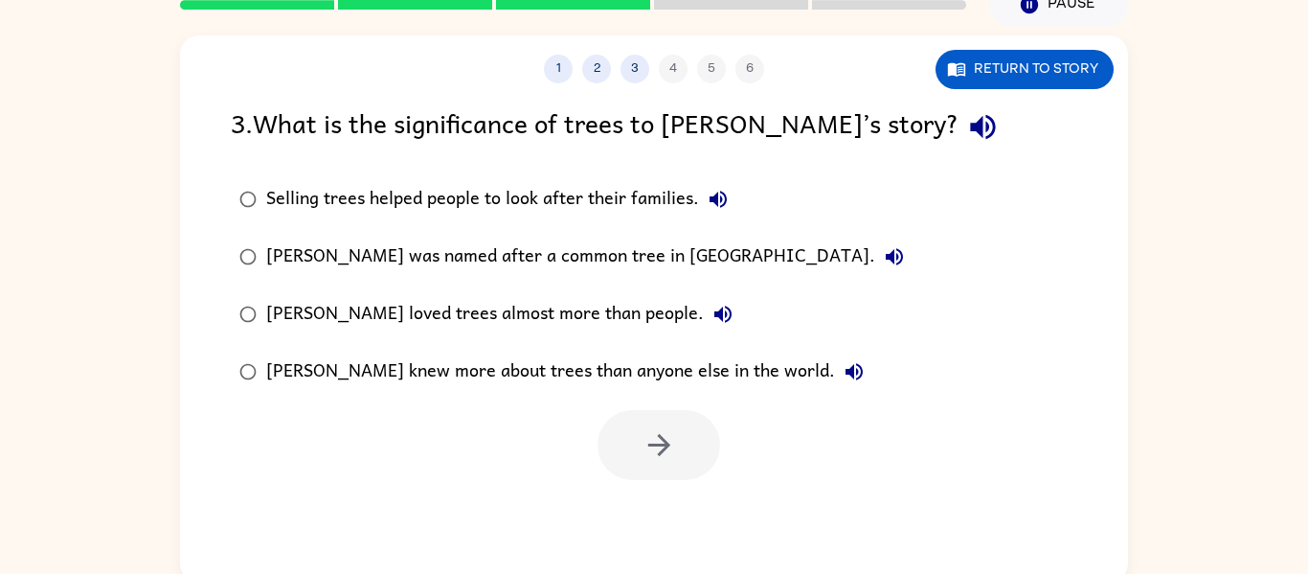
click at [455, 209] on div "Selling trees helped people to look after their families." at bounding box center [501, 199] width 471 height 38
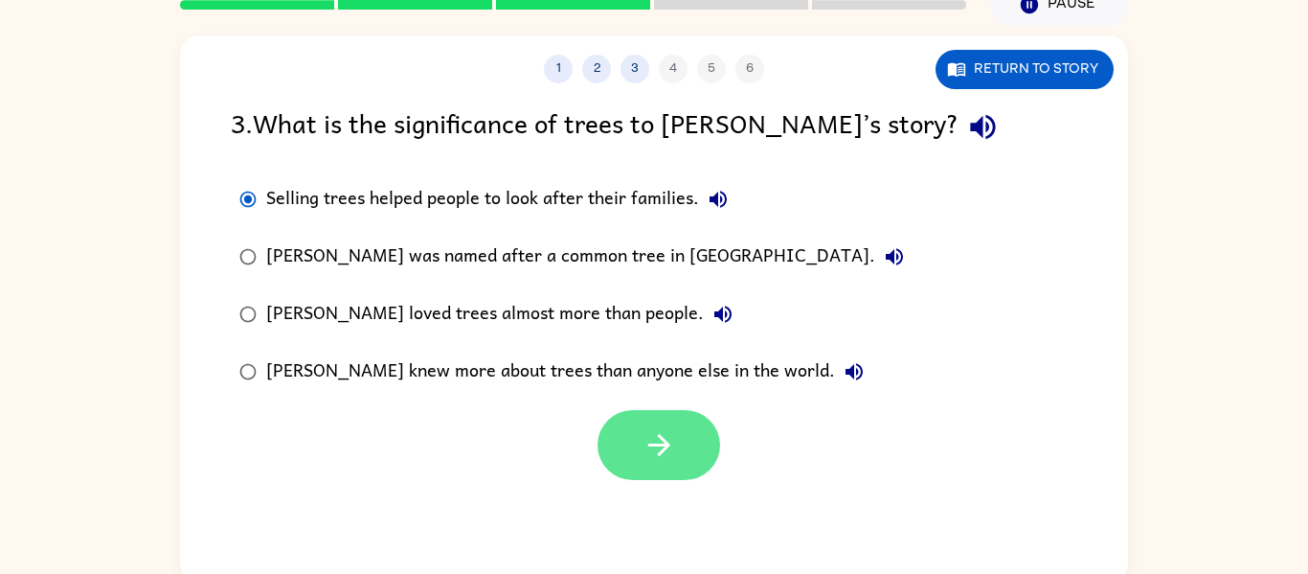
click at [644, 440] on icon "button" at bounding box center [660, 445] width 34 height 34
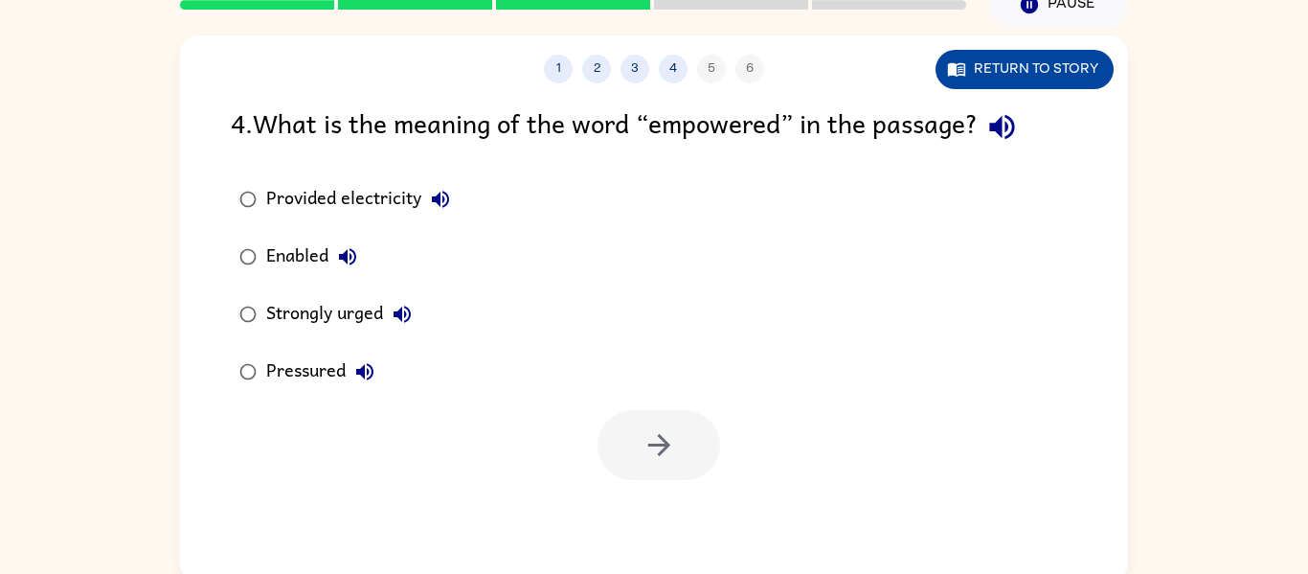
click at [985, 72] on button "Return to story" at bounding box center [1025, 69] width 178 height 39
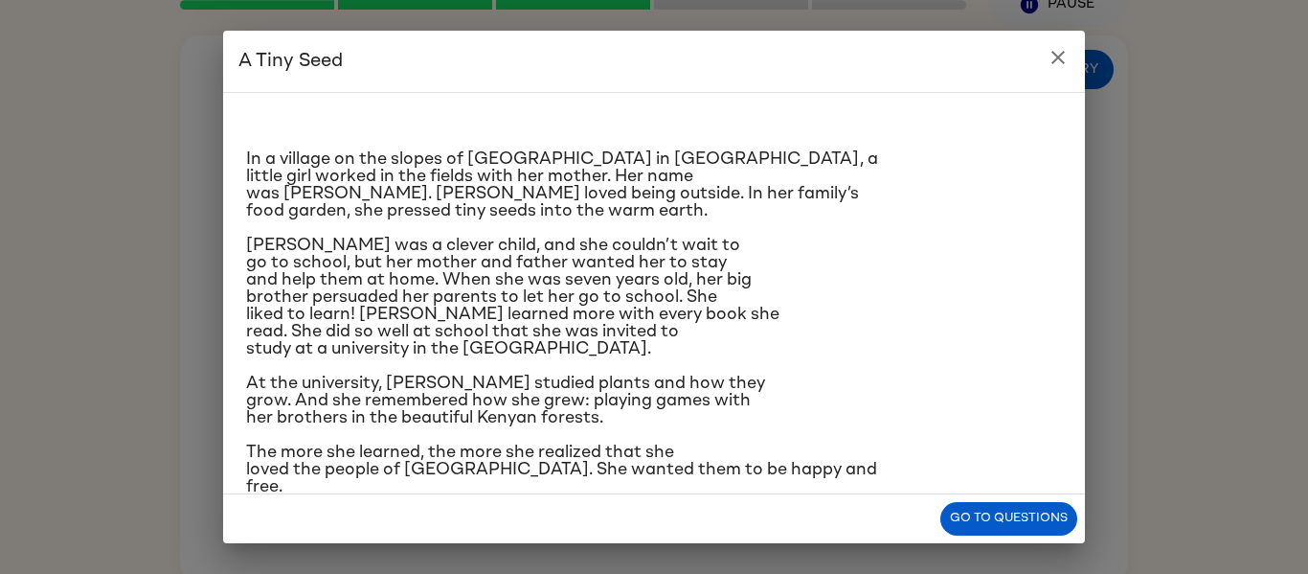
scroll to position [0, 0]
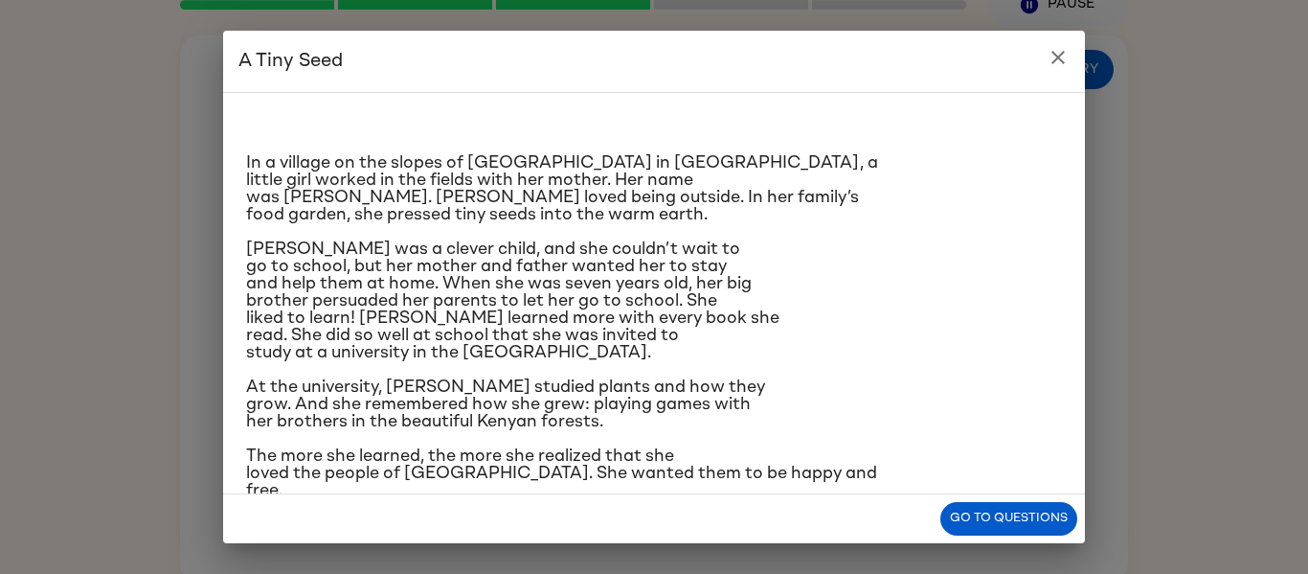
click at [1062, 50] on icon "close" at bounding box center [1058, 57] width 23 height 23
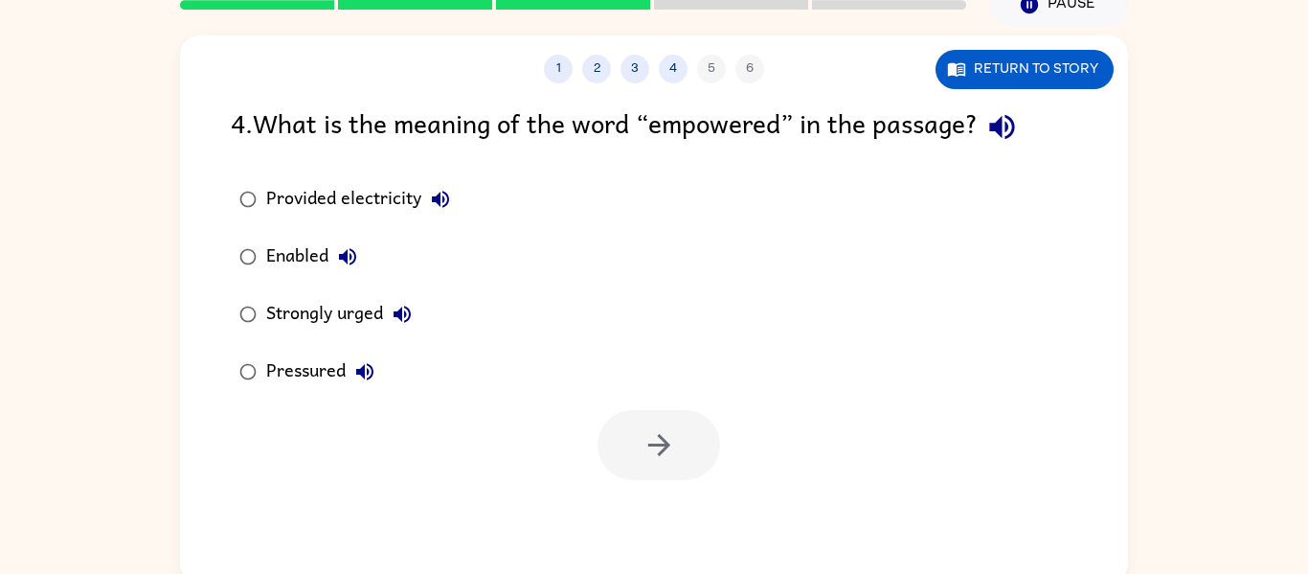
click at [358, 313] on div "Strongly urged" at bounding box center [343, 314] width 155 height 38
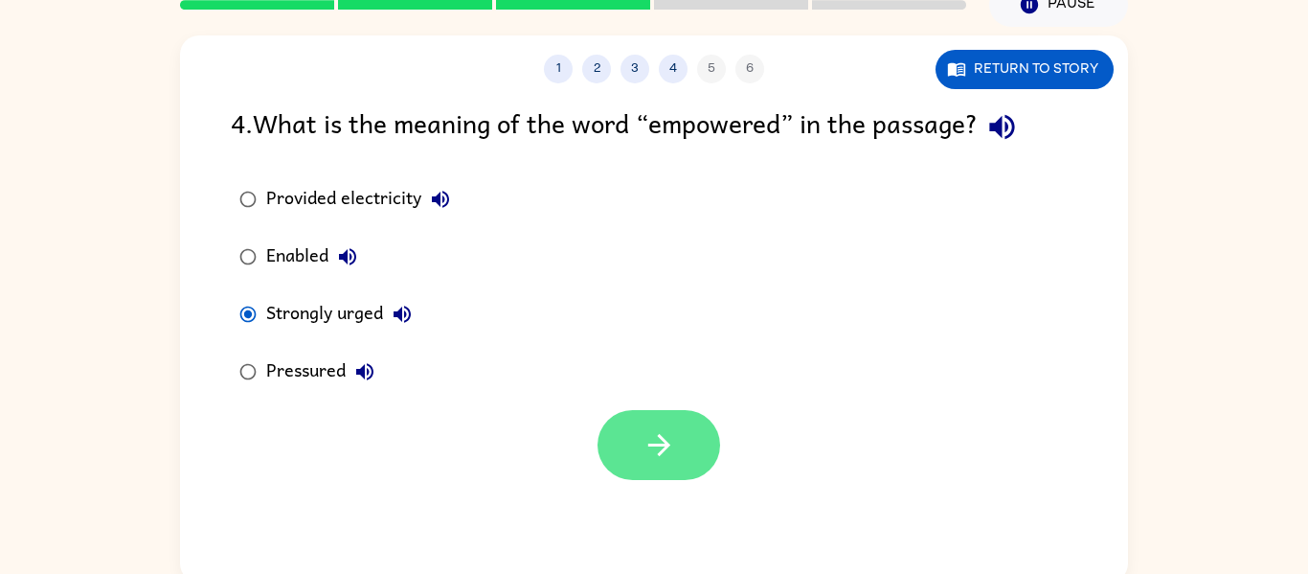
click at [626, 441] on button "button" at bounding box center [659, 445] width 123 height 70
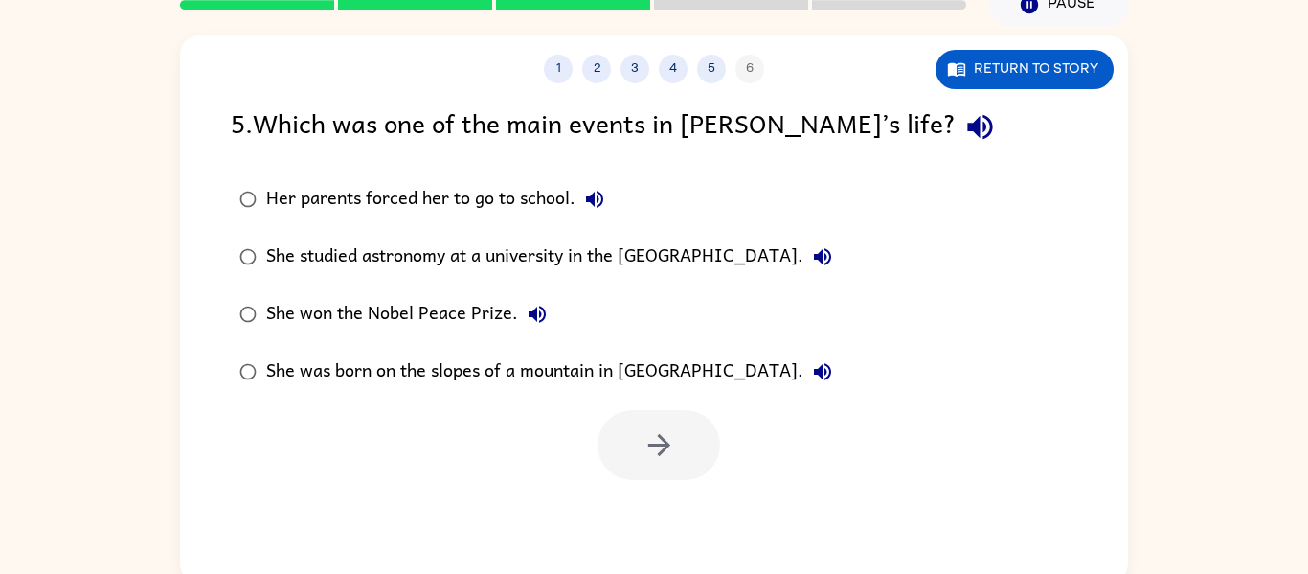
click at [396, 309] on div "She won the Nobel Peace Prize." at bounding box center [411, 314] width 290 height 38
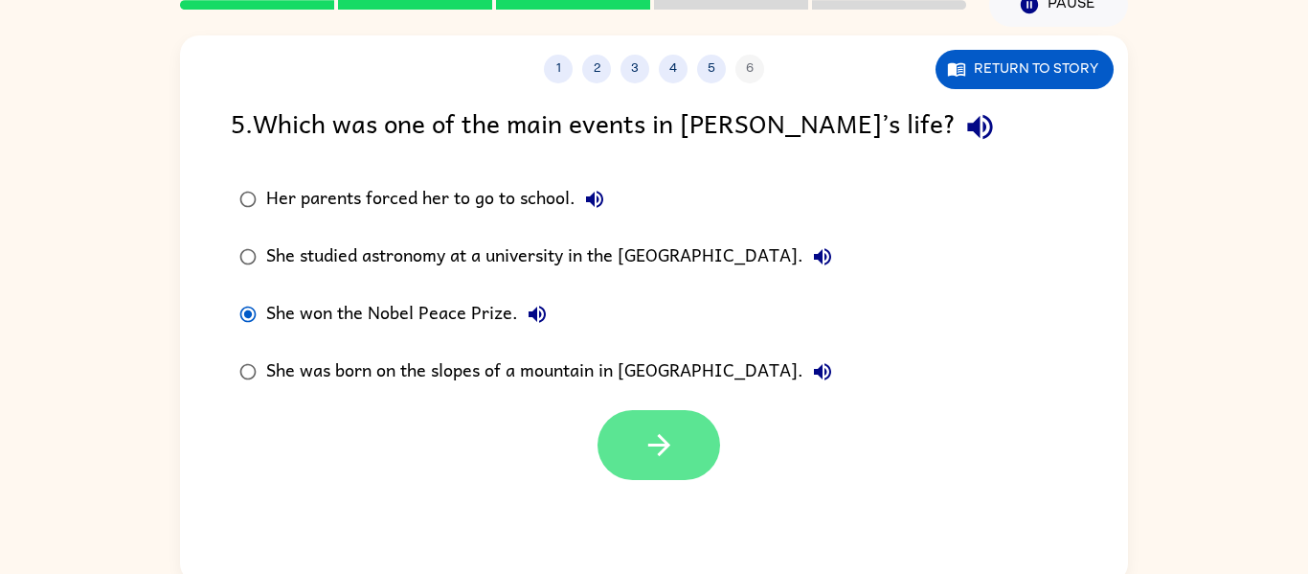
click at [648, 439] on icon "button" at bounding box center [660, 445] width 34 height 34
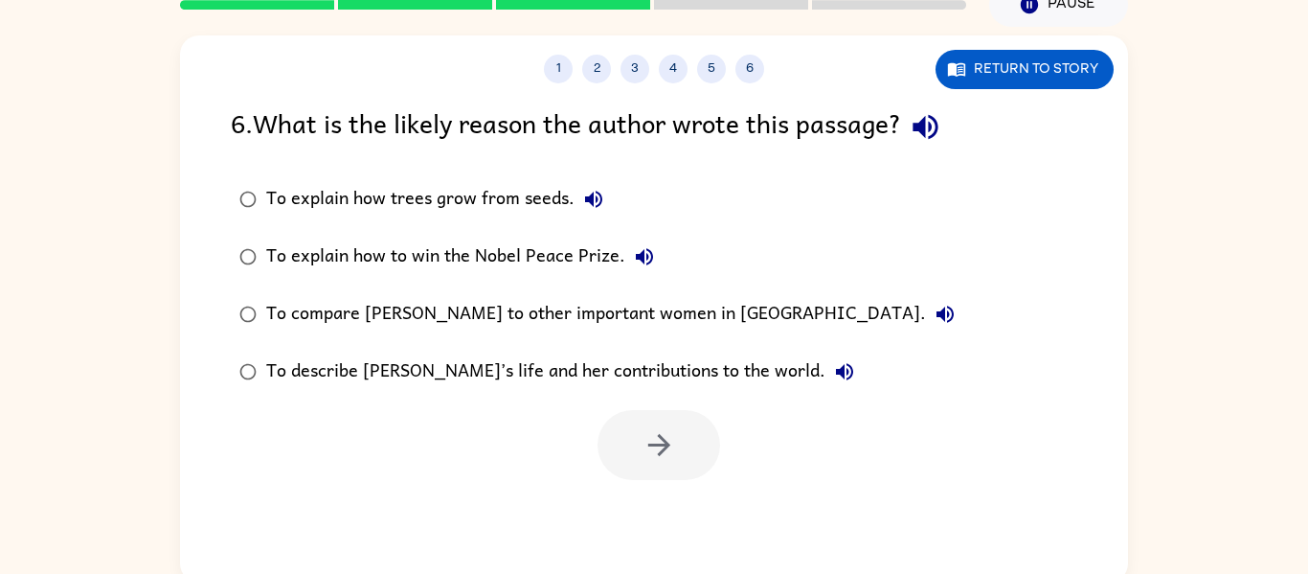
click at [494, 369] on div "To describe [PERSON_NAME]’s life and her contributions to the world." at bounding box center [565, 372] width 598 height 38
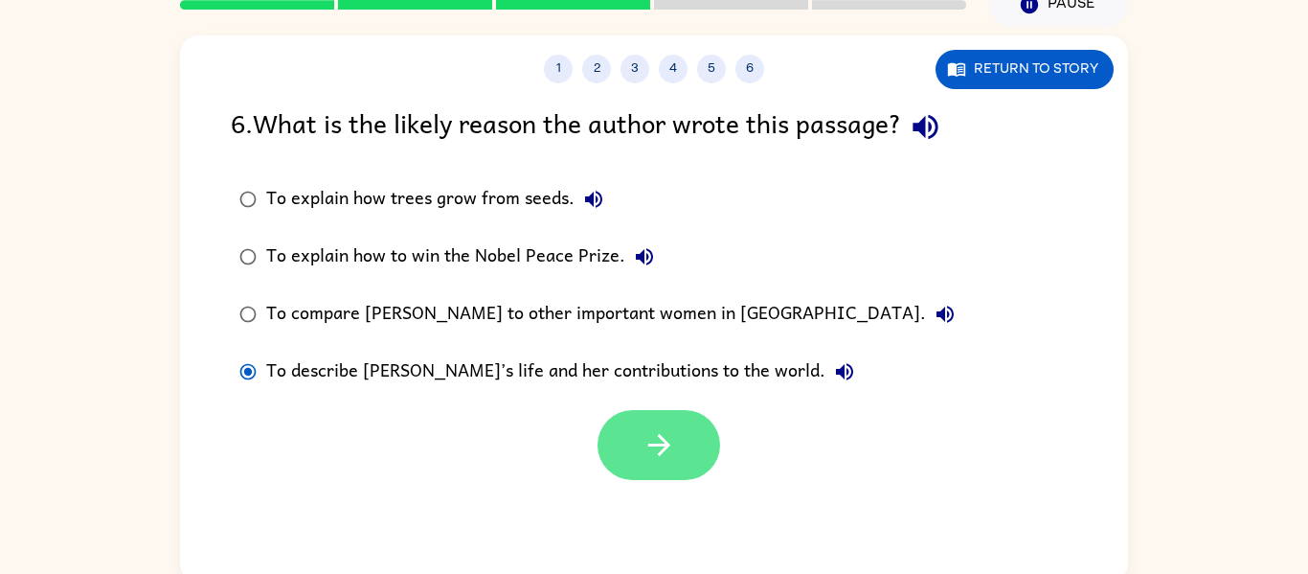
click at [628, 435] on button "button" at bounding box center [659, 445] width 123 height 70
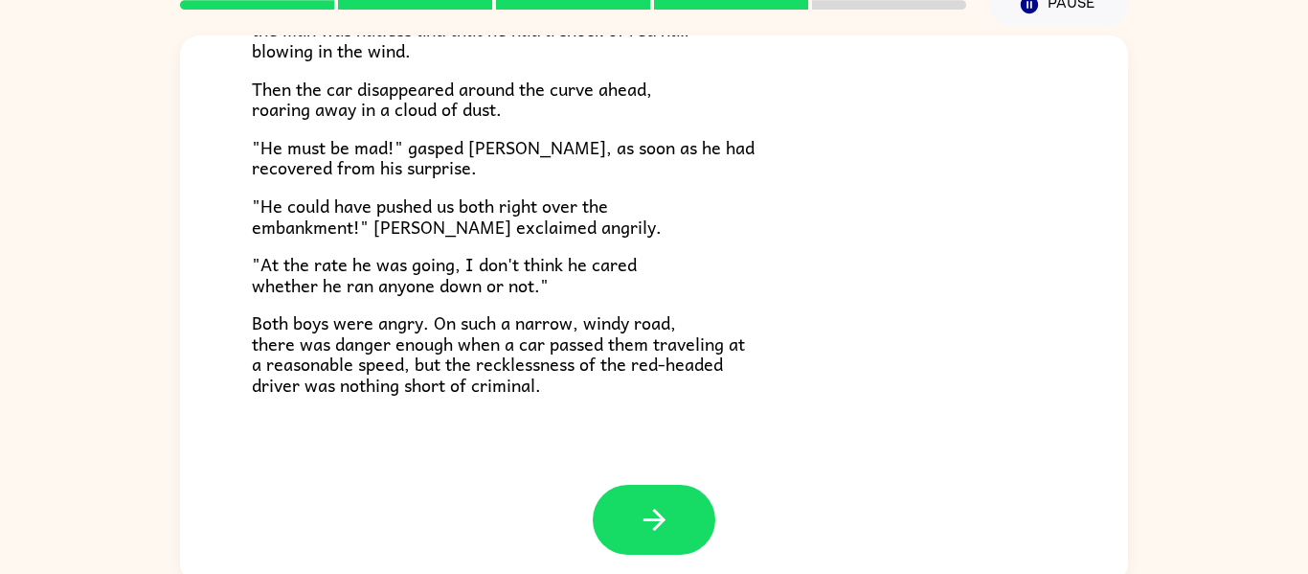
scroll to position [531, 0]
click at [659, 533] on icon "button" at bounding box center [655, 521] width 34 height 34
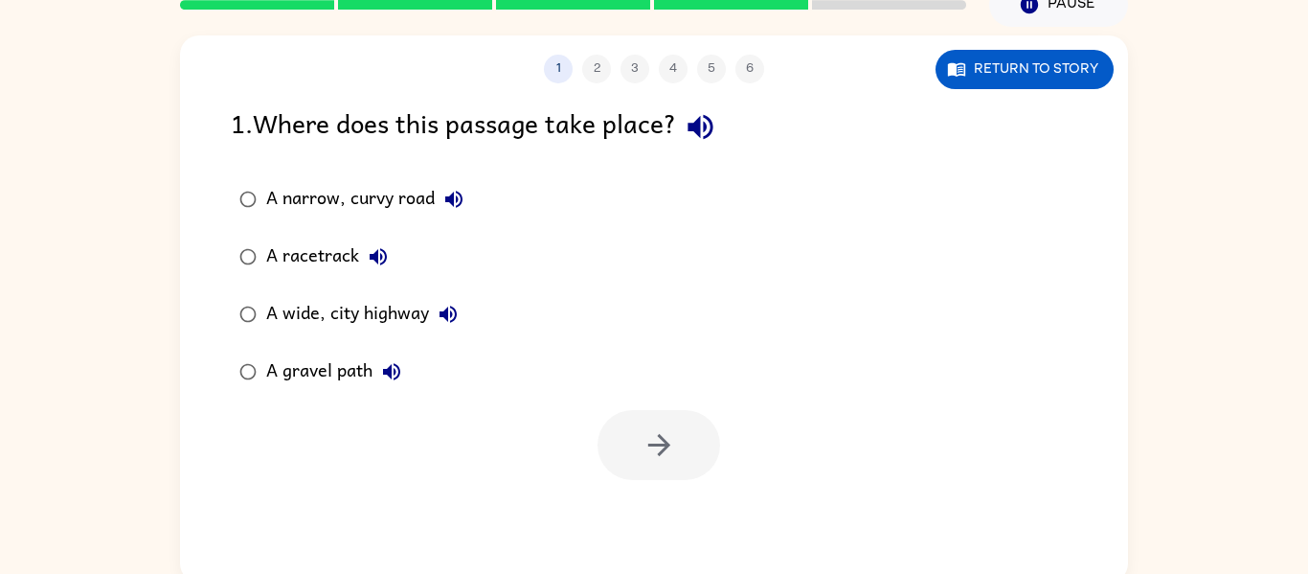
scroll to position [0, 0]
click at [1015, 67] on button "Return to story" at bounding box center [1025, 69] width 178 height 39
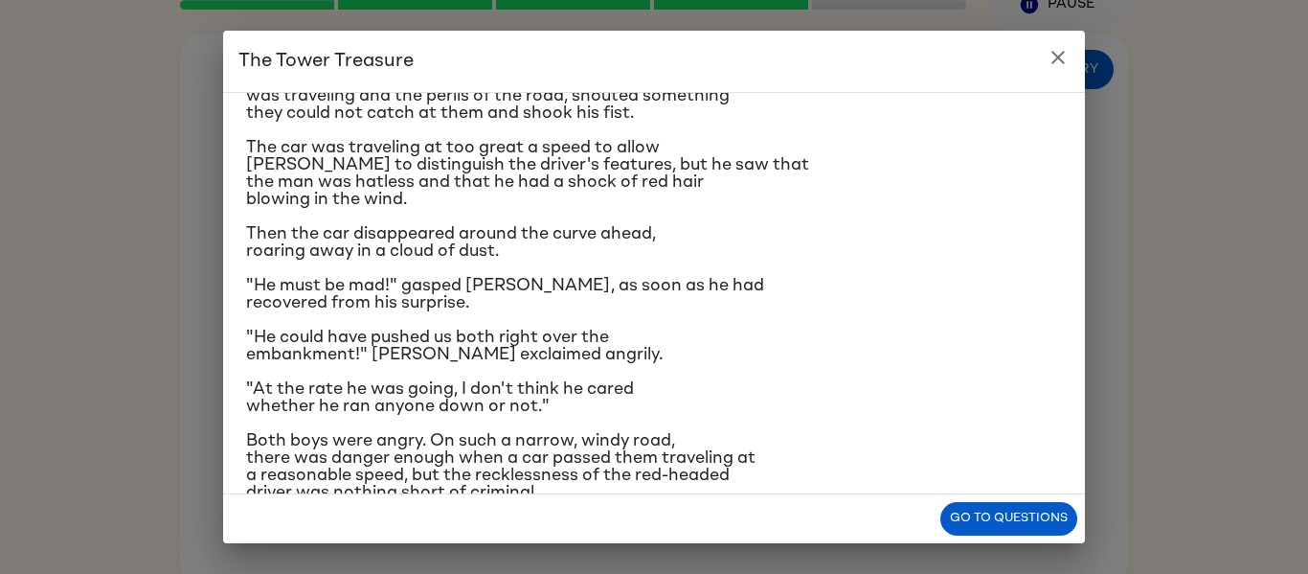
scroll to position [331, 0]
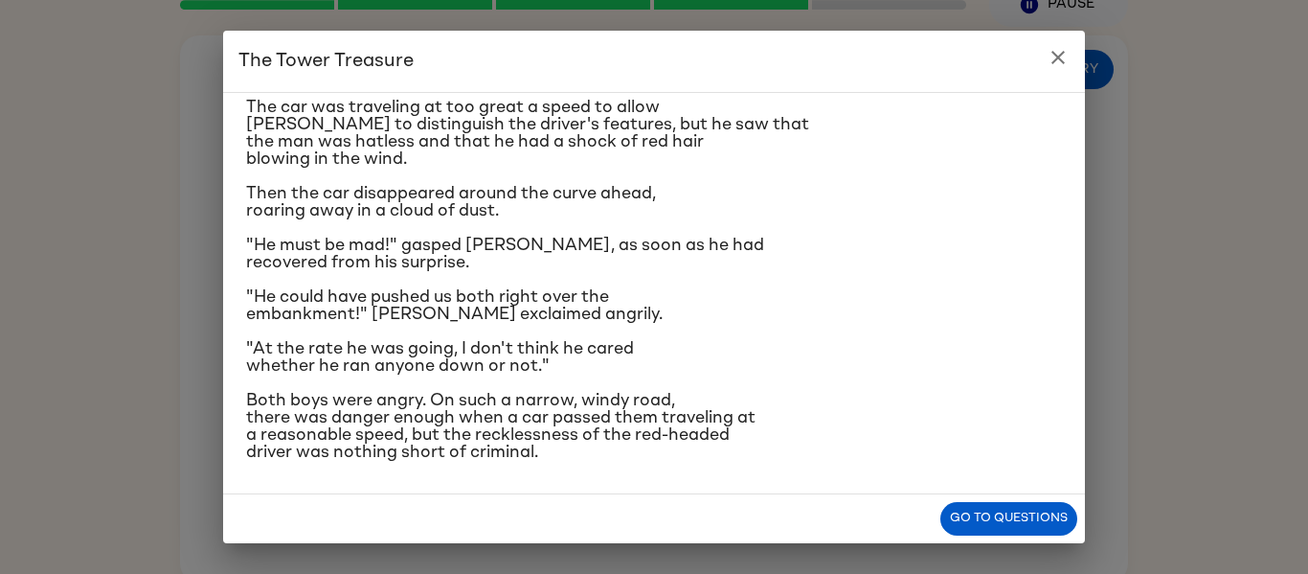
click at [1057, 50] on icon "close" at bounding box center [1058, 57] width 23 height 23
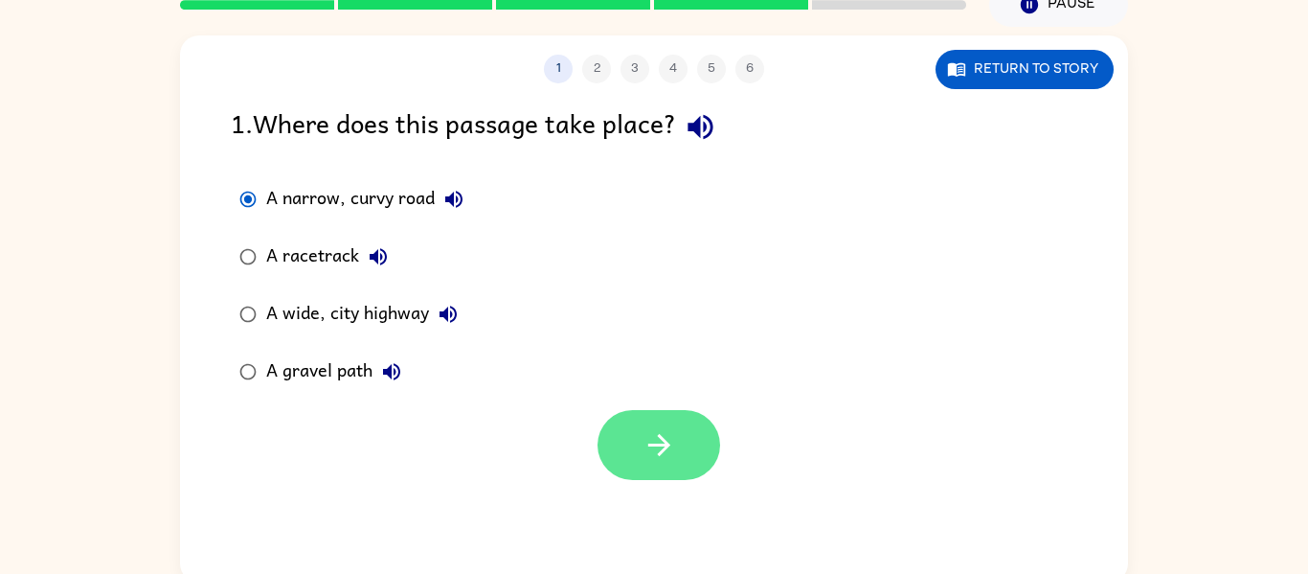
click at [655, 444] on icon "button" at bounding box center [659, 445] width 22 height 22
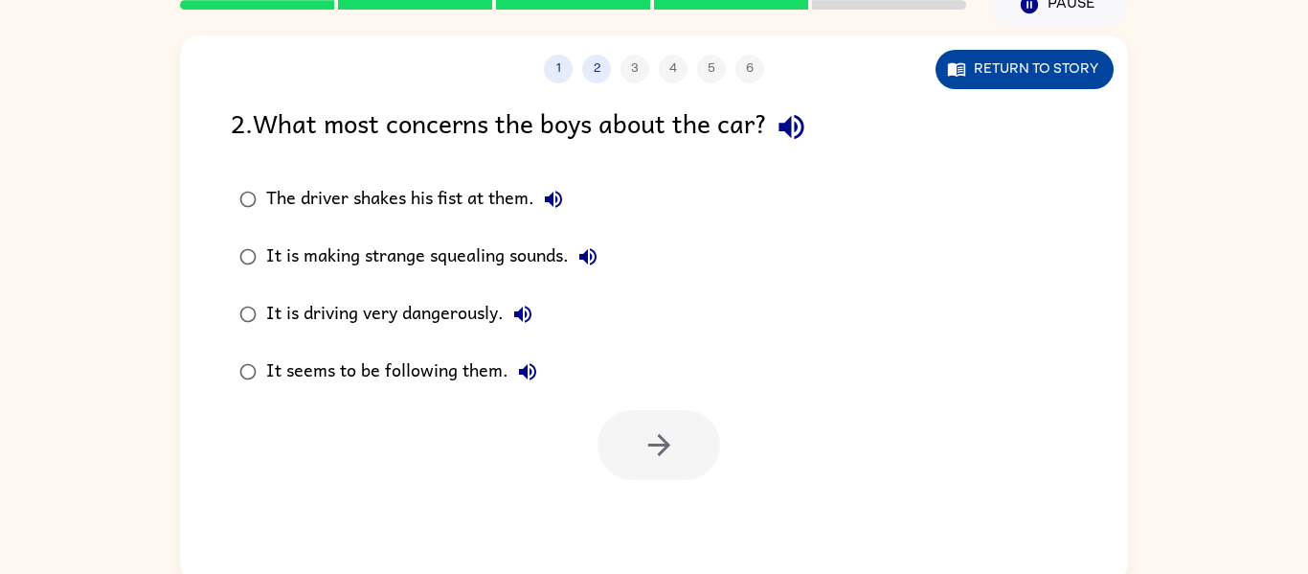
click at [1032, 62] on button "Return to story" at bounding box center [1025, 69] width 178 height 39
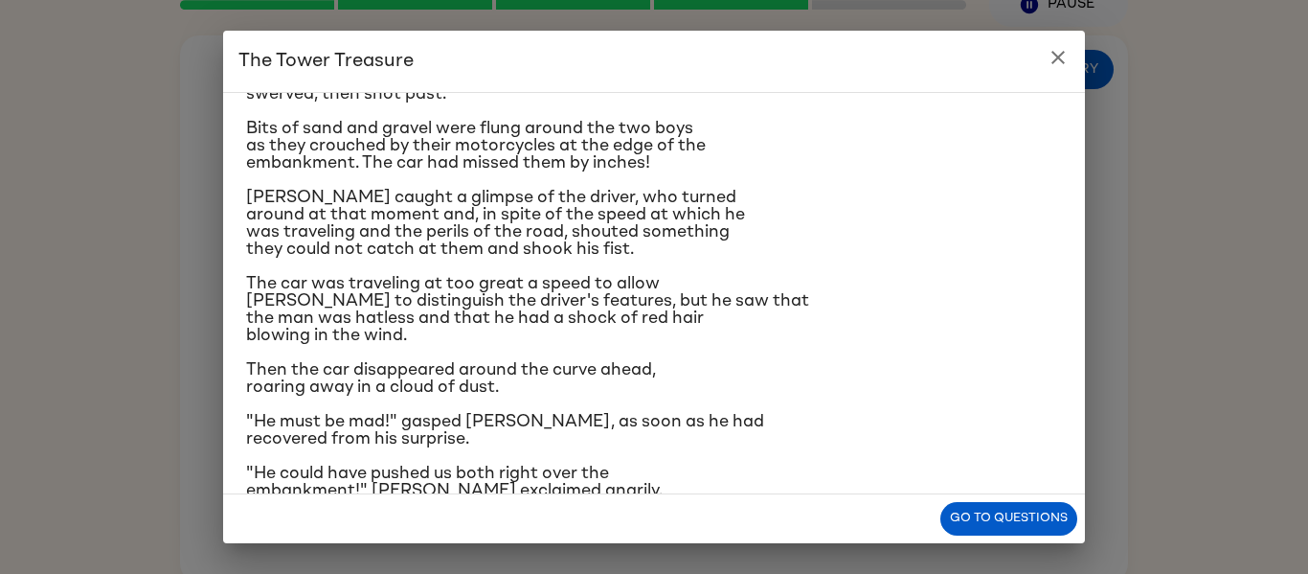
scroll to position [154, 0]
click at [1056, 55] on icon "close" at bounding box center [1058, 57] width 13 height 13
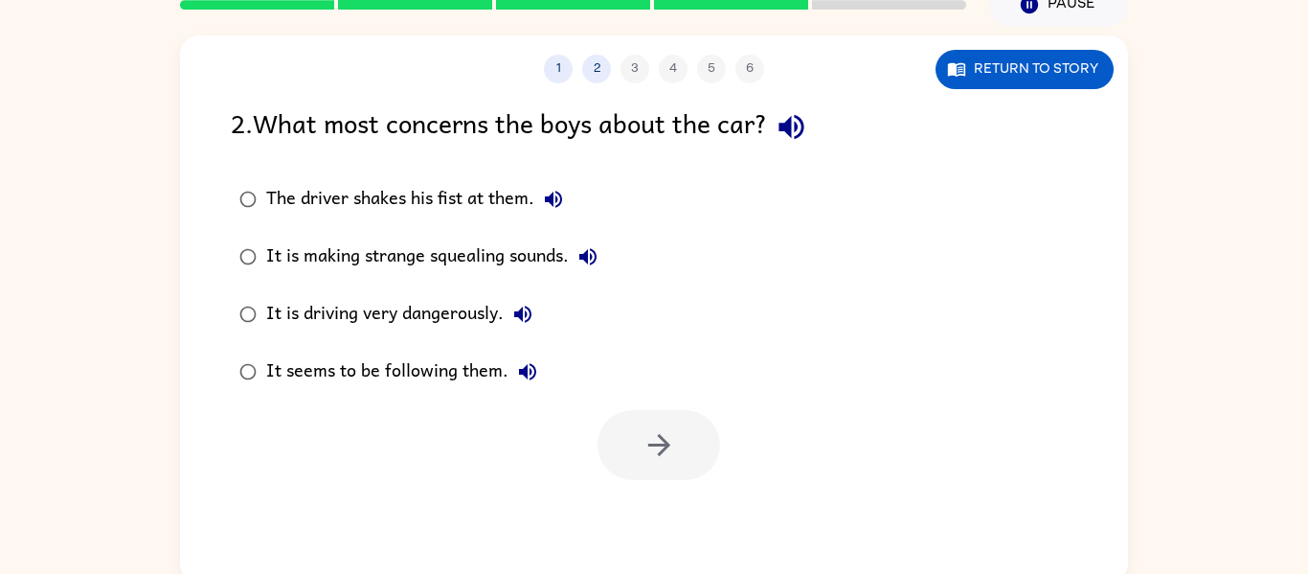
click at [374, 312] on div "It is driving very dangerously." at bounding box center [404, 314] width 276 height 38
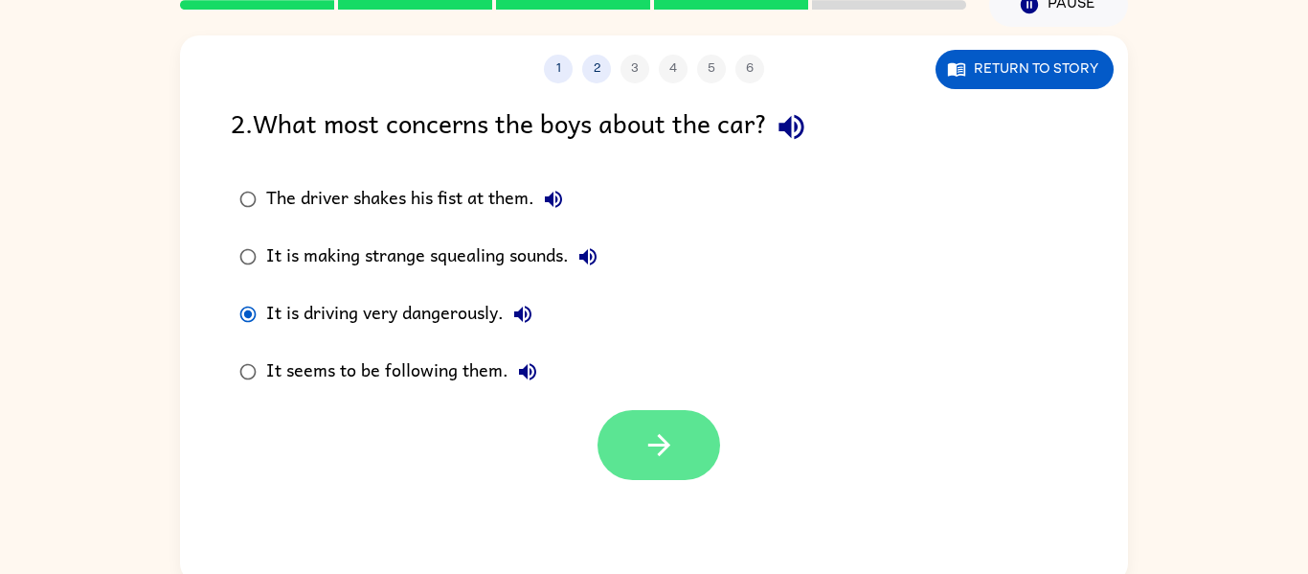
click at [616, 417] on button "button" at bounding box center [659, 445] width 123 height 70
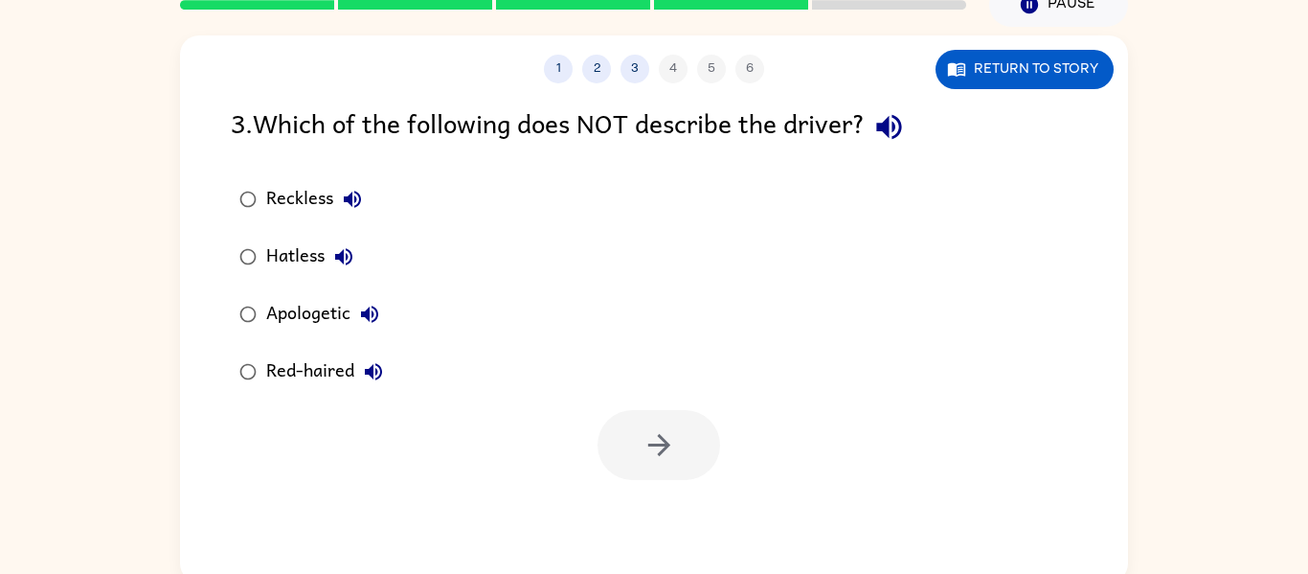
click at [275, 311] on div "Apologetic" at bounding box center [327, 314] width 123 height 38
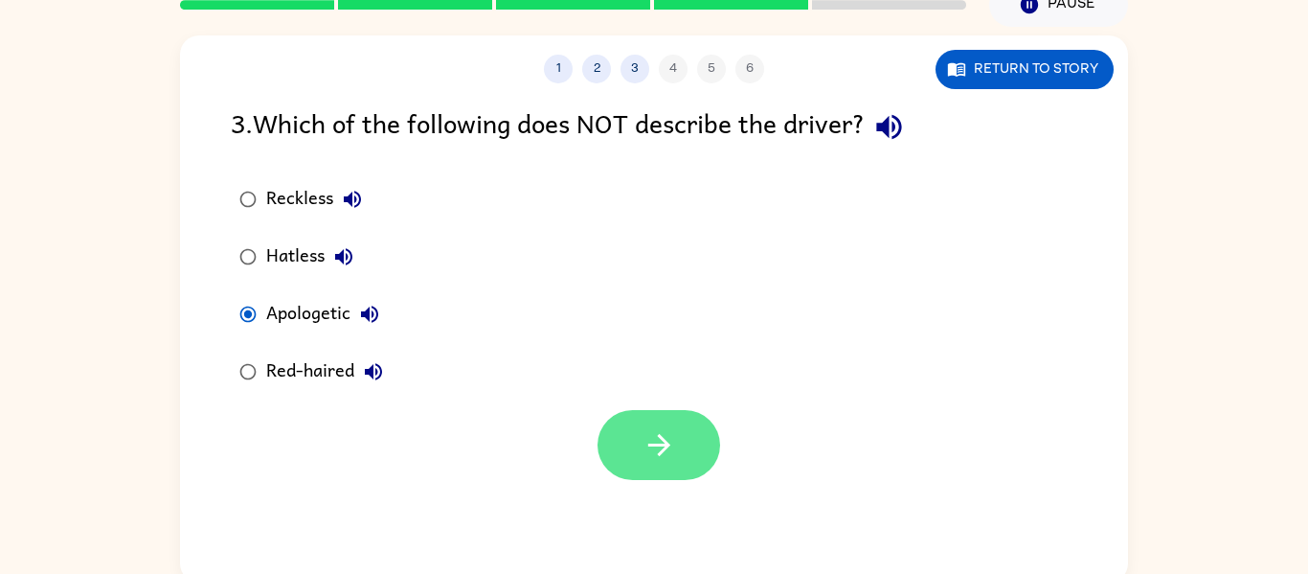
click at [626, 452] on button "button" at bounding box center [659, 445] width 123 height 70
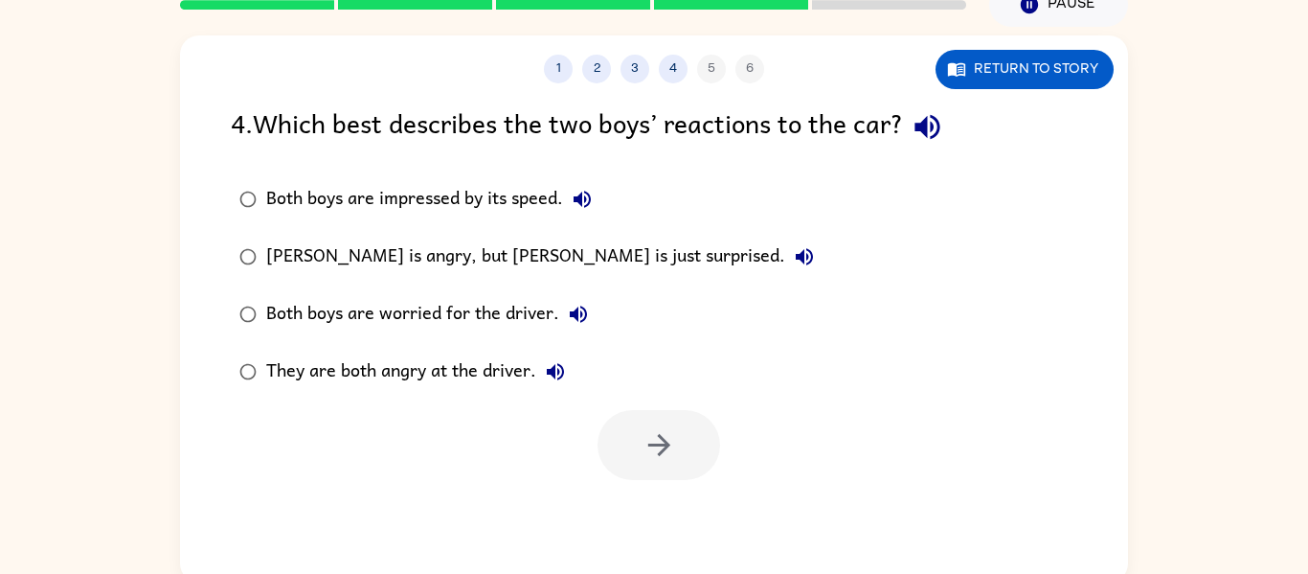
click at [425, 302] on div "Both boys are worried for the driver." at bounding box center [431, 314] width 331 height 38
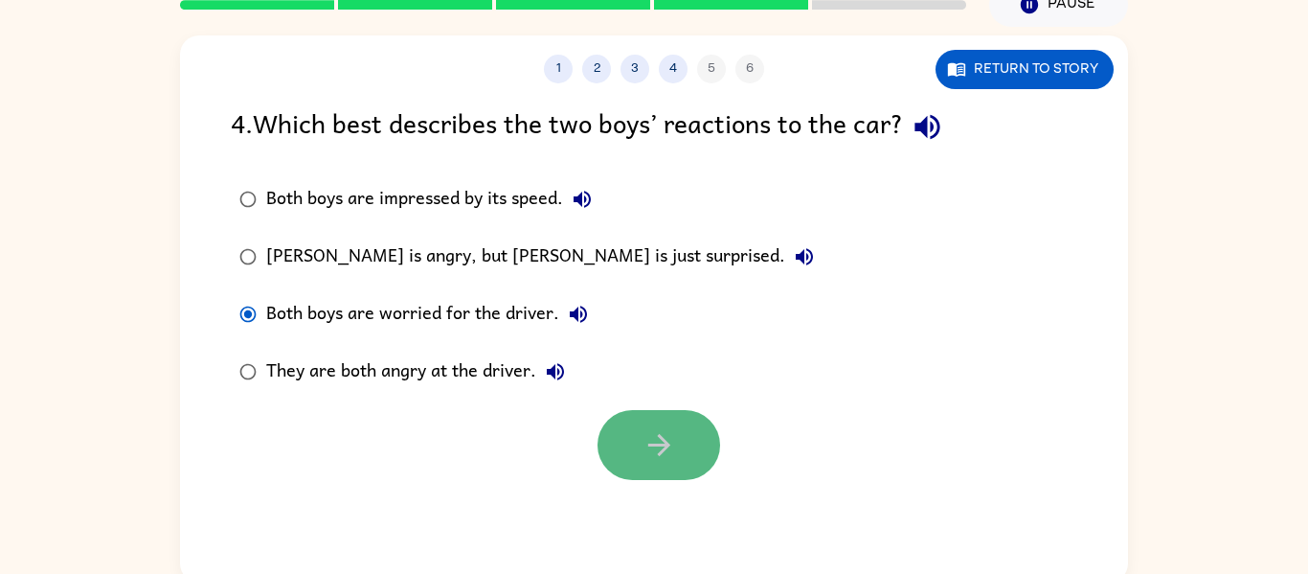
click at [662, 446] on icon "button" at bounding box center [660, 445] width 34 height 34
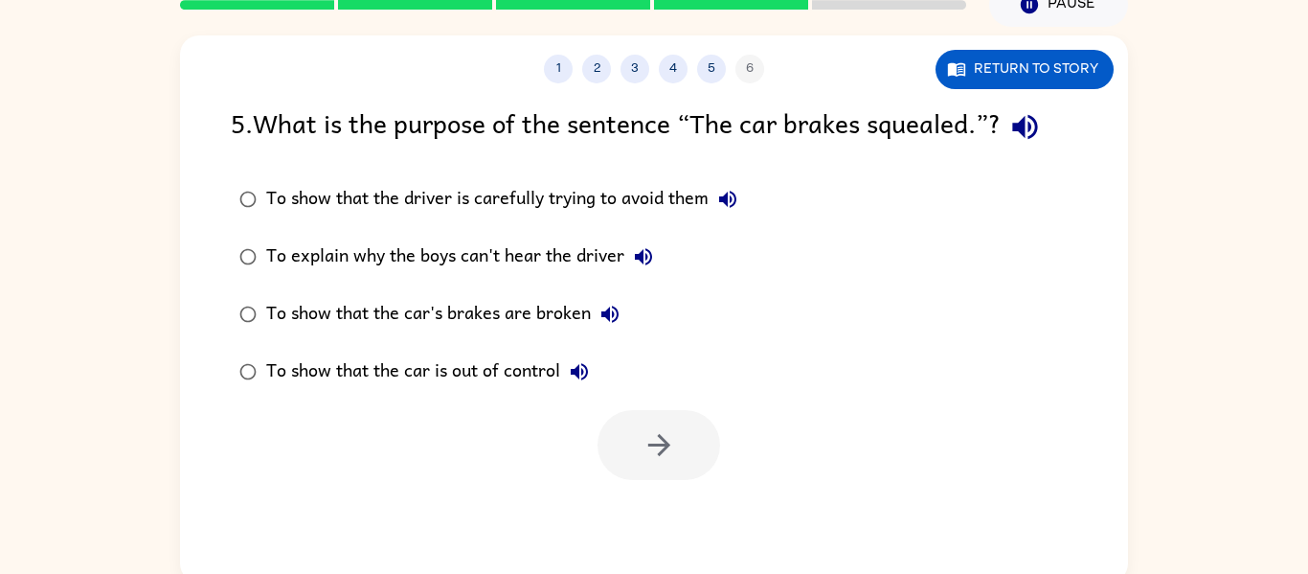
click at [398, 362] on div "To show that the car is out of control" at bounding box center [432, 372] width 332 height 38
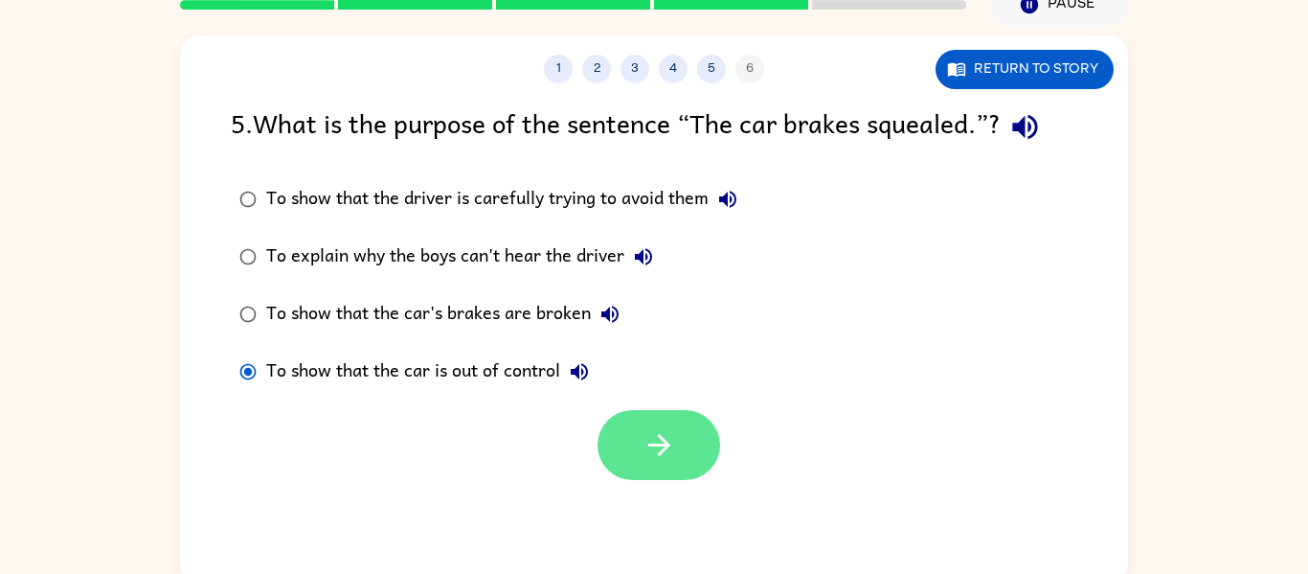
click at [626, 430] on button "button" at bounding box center [659, 445] width 123 height 70
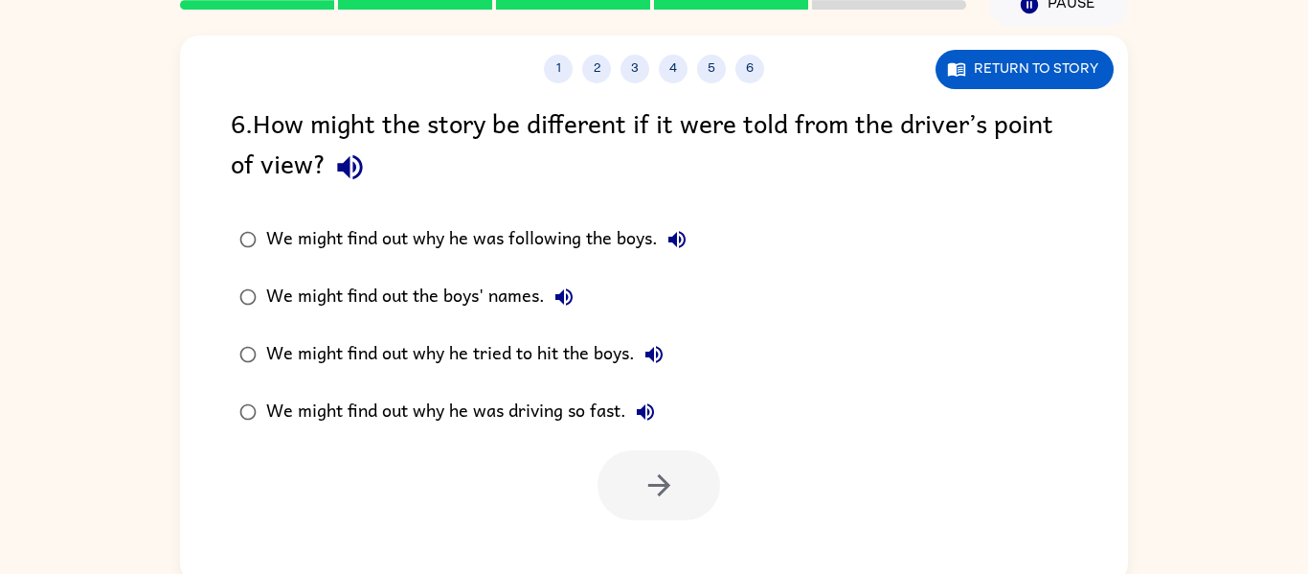
click at [557, 341] on div "We might find out why he tried to hit the boys." at bounding box center [469, 354] width 407 height 38
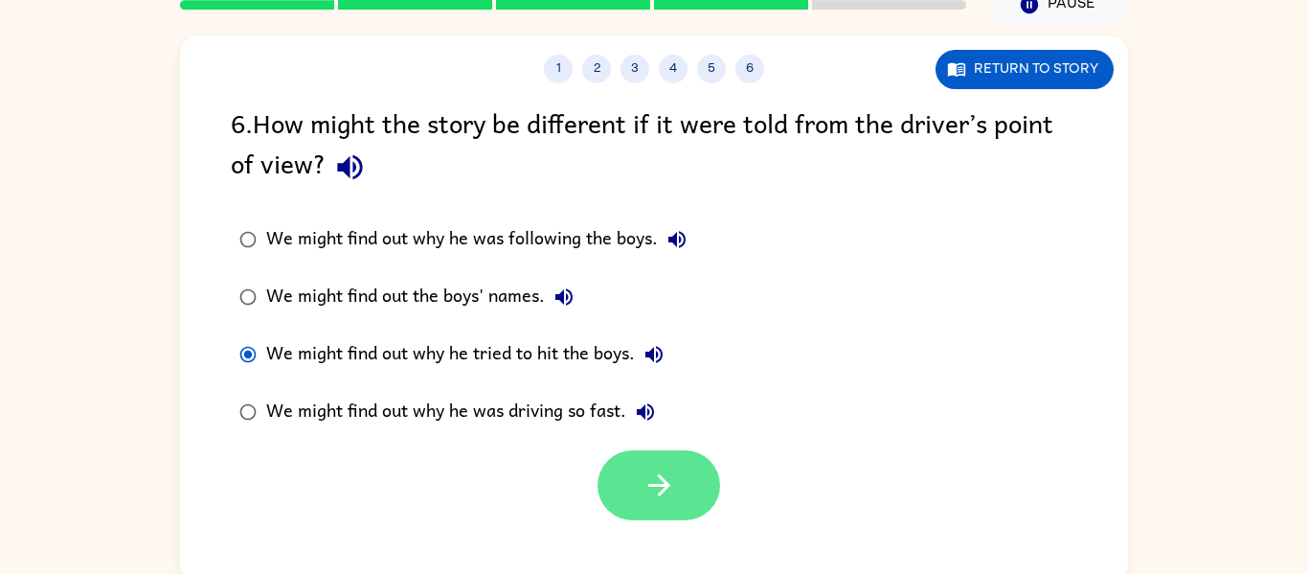
click at [669, 486] on icon "button" at bounding box center [659, 485] width 22 height 22
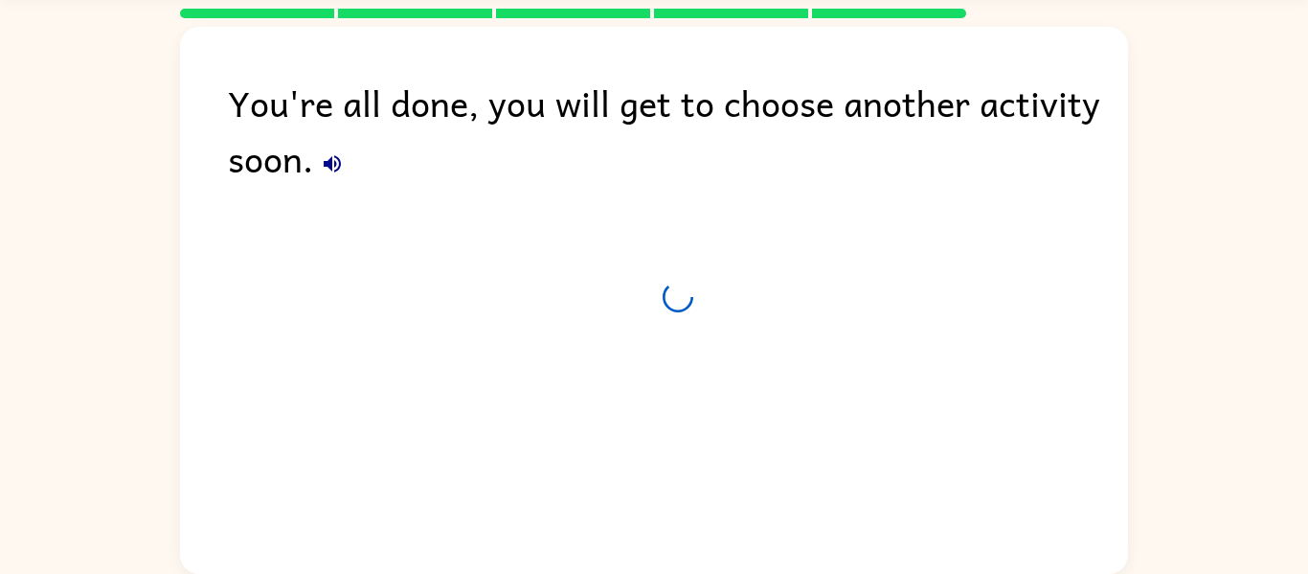
scroll to position [65, 0]
